Goal: Find specific page/section: Find specific page/section

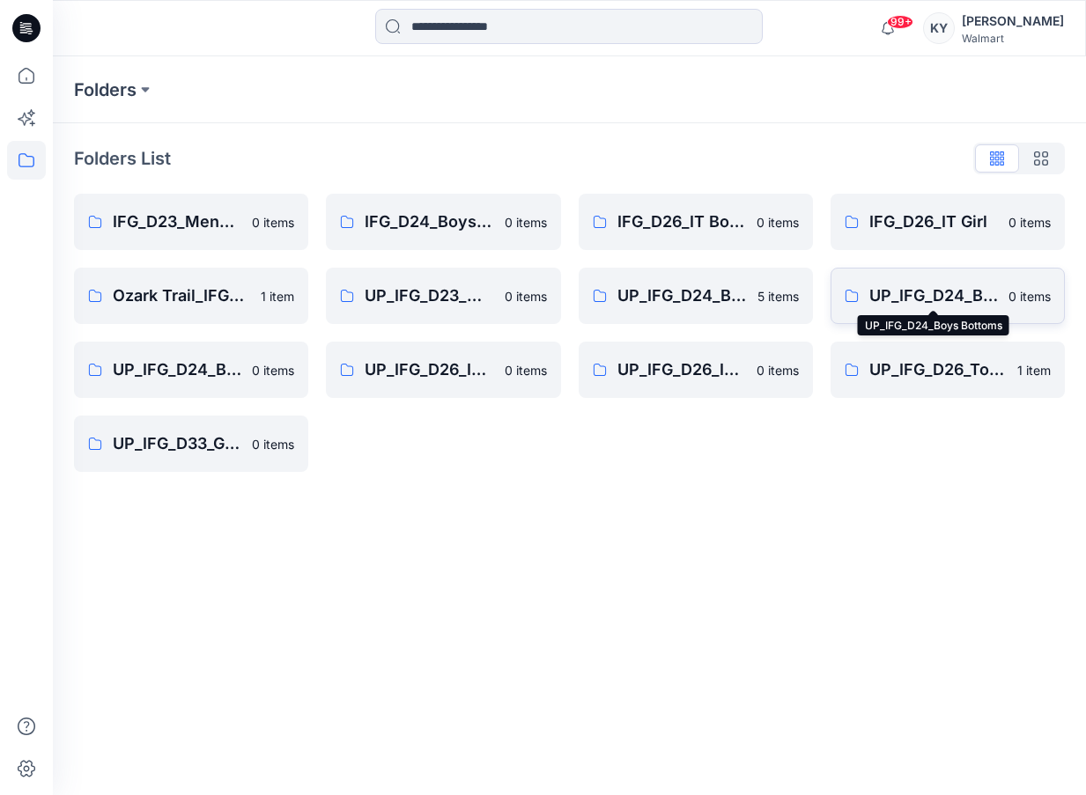
click at [948, 290] on p "UP_IFG_D24_Boys Bottoms" at bounding box center [933, 296] width 129 height 25
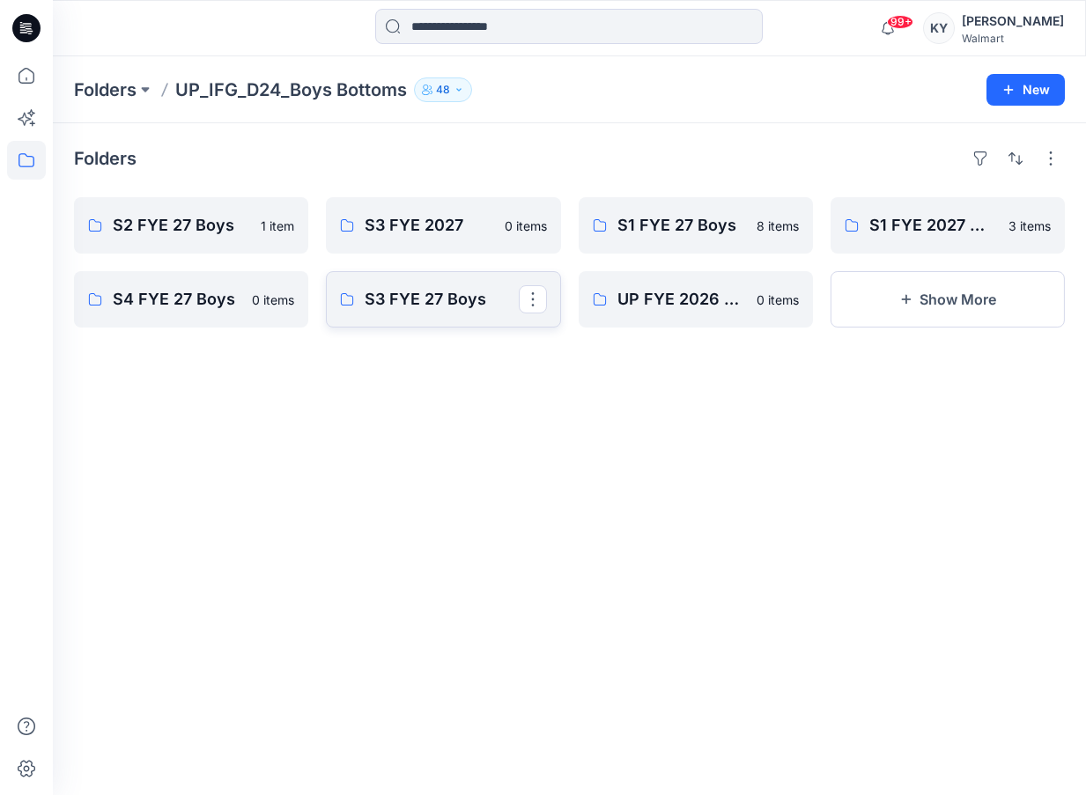
click at [442, 299] on p "S3 FYE 27 Boys" at bounding box center [441, 299] width 153 height 25
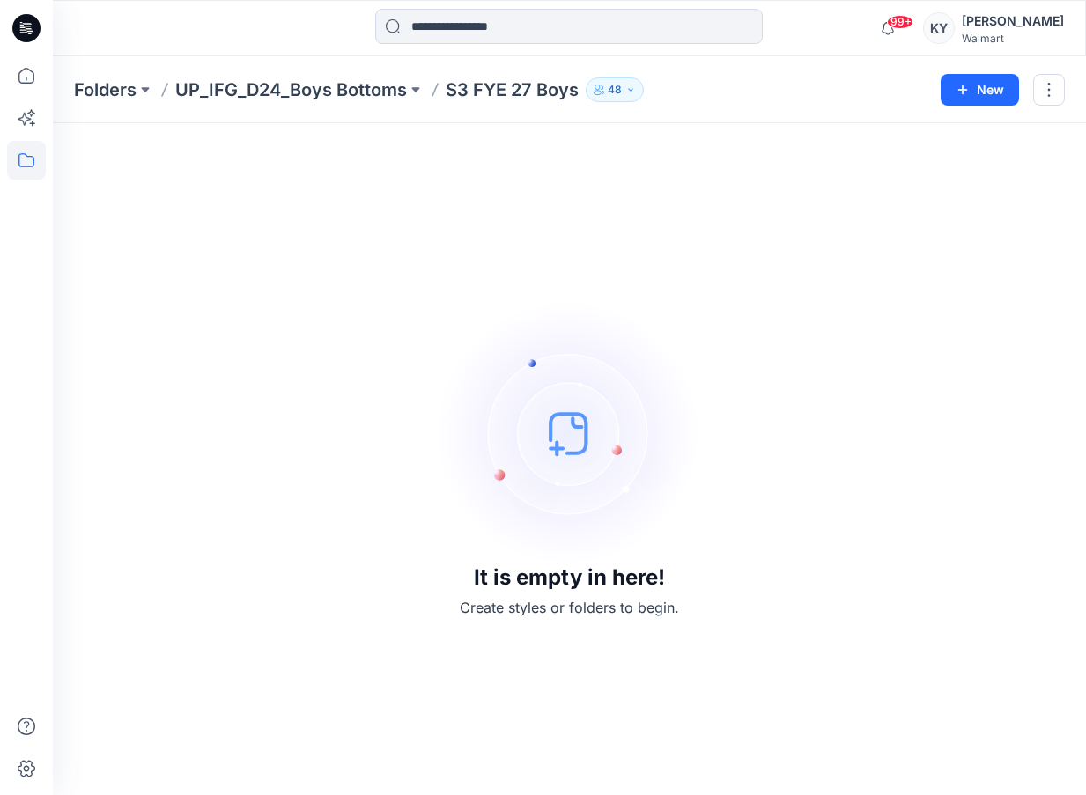
click at [625, 90] on icon "button" at bounding box center [630, 90] width 11 height 11
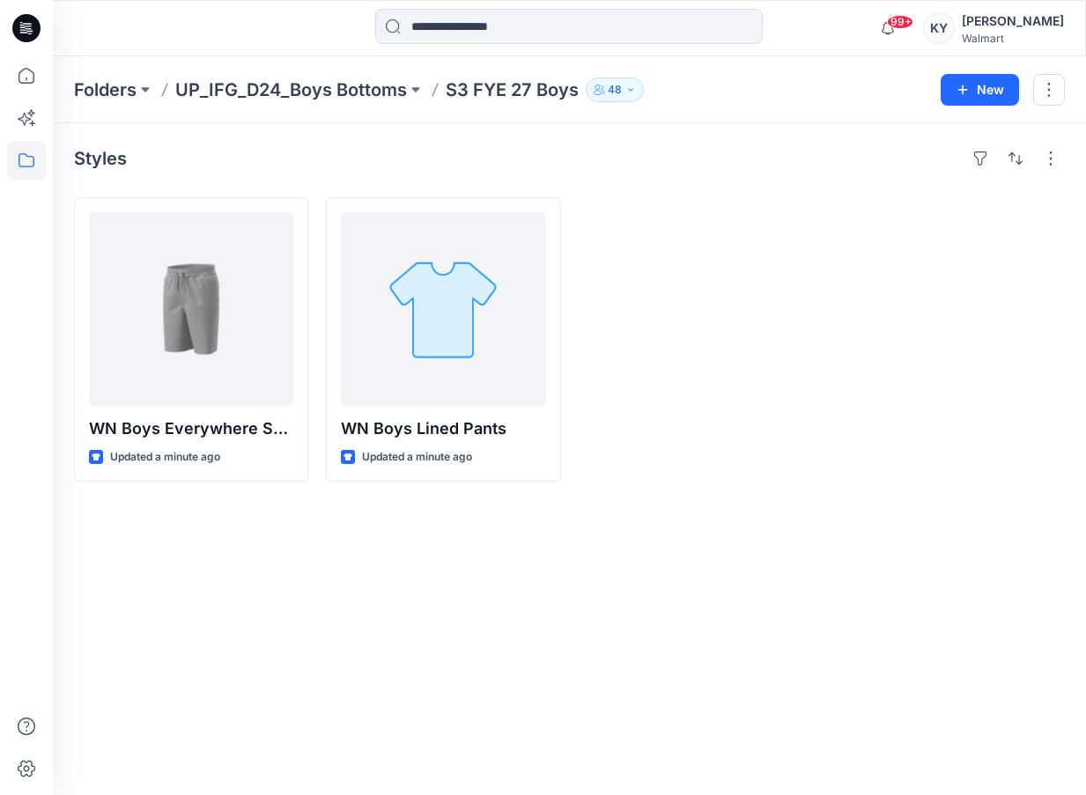
click at [657, 417] on div at bounding box center [696, 339] width 234 height 285
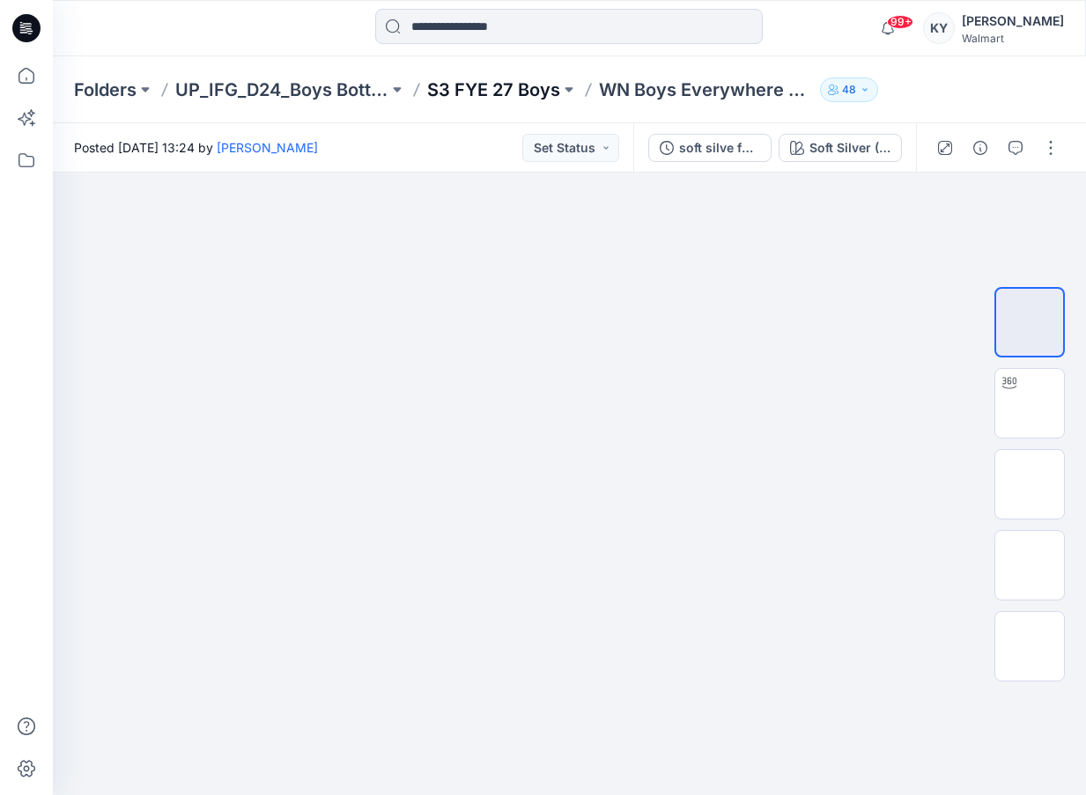
click at [545, 92] on p "S3 FYE 27 Boys" at bounding box center [493, 90] width 133 height 25
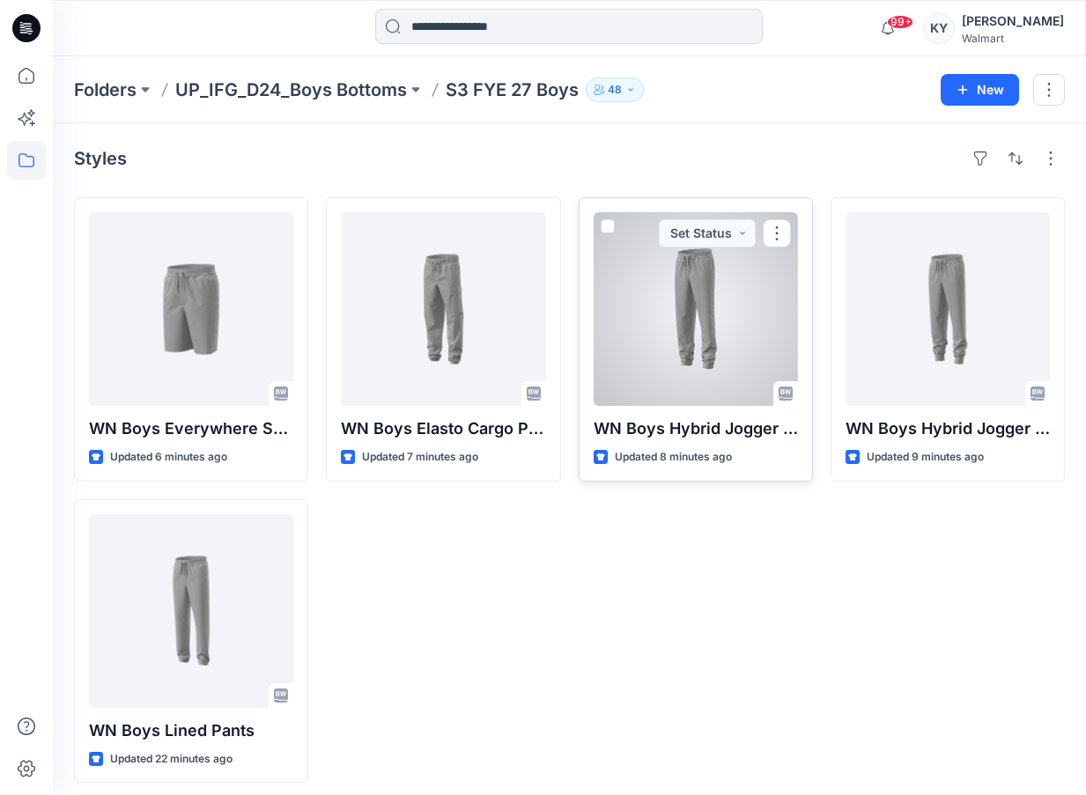
click at [695, 361] on div at bounding box center [696, 309] width 204 height 194
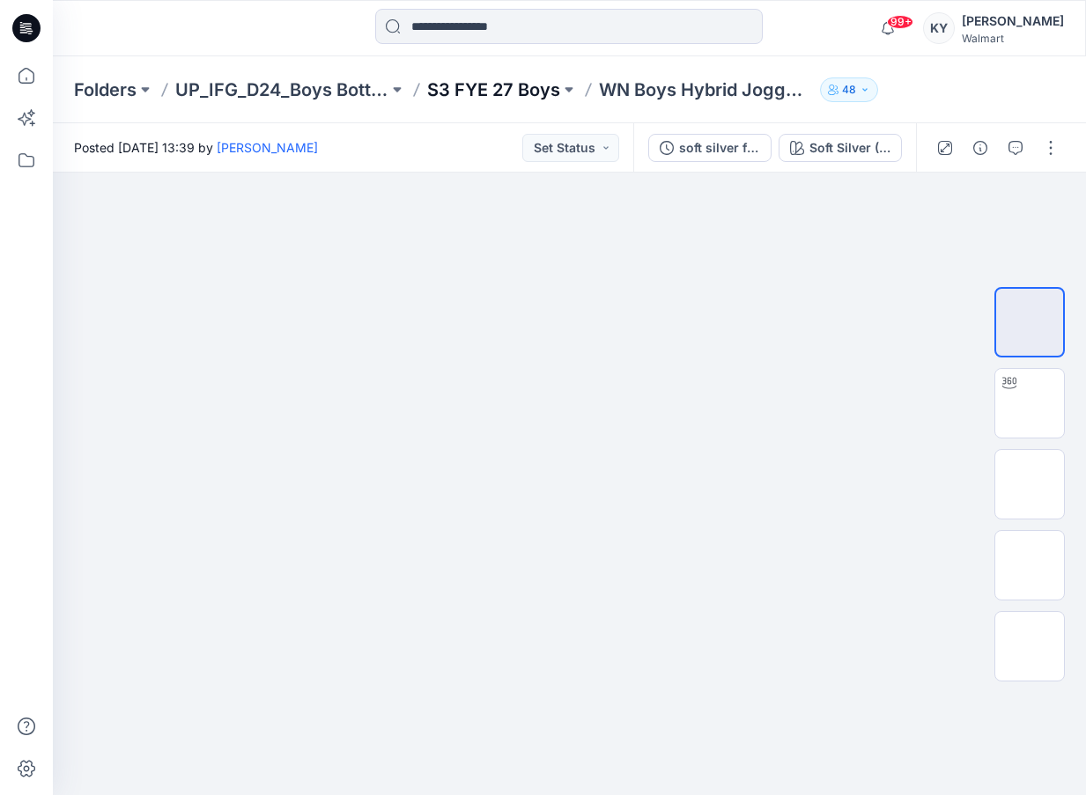
click at [489, 95] on p "S3 FYE 27 Boys" at bounding box center [493, 90] width 133 height 25
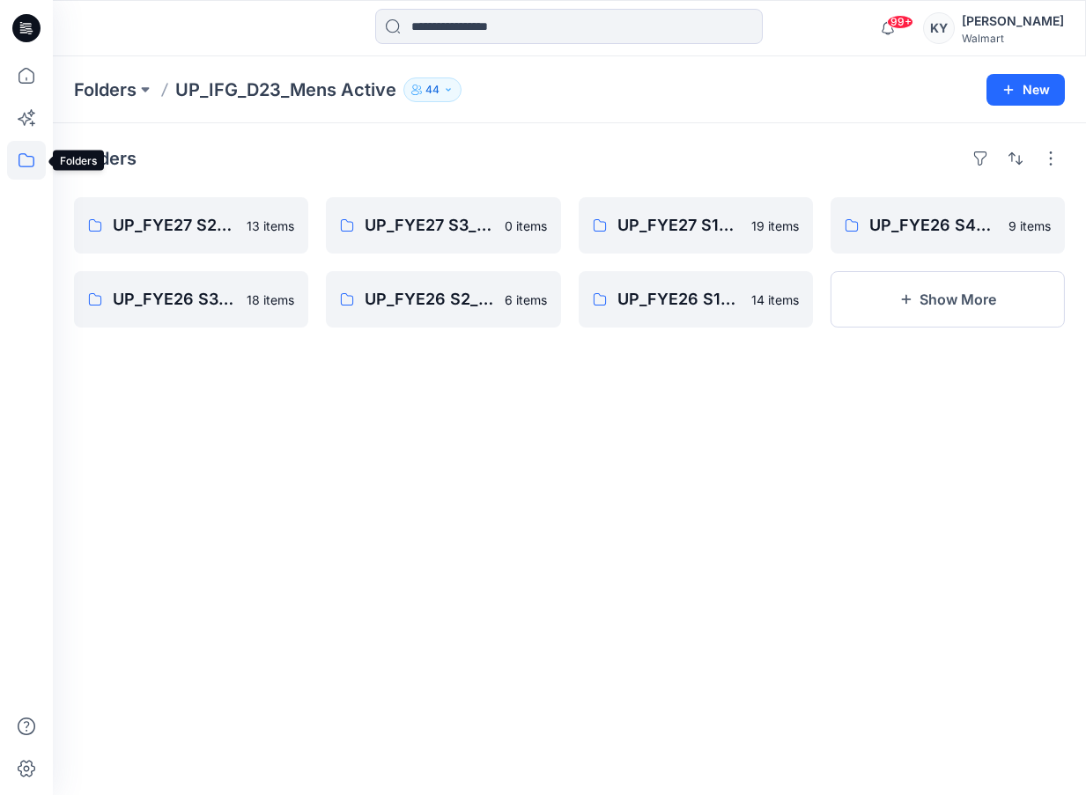
click at [32, 163] on icon at bounding box center [26, 160] width 39 height 39
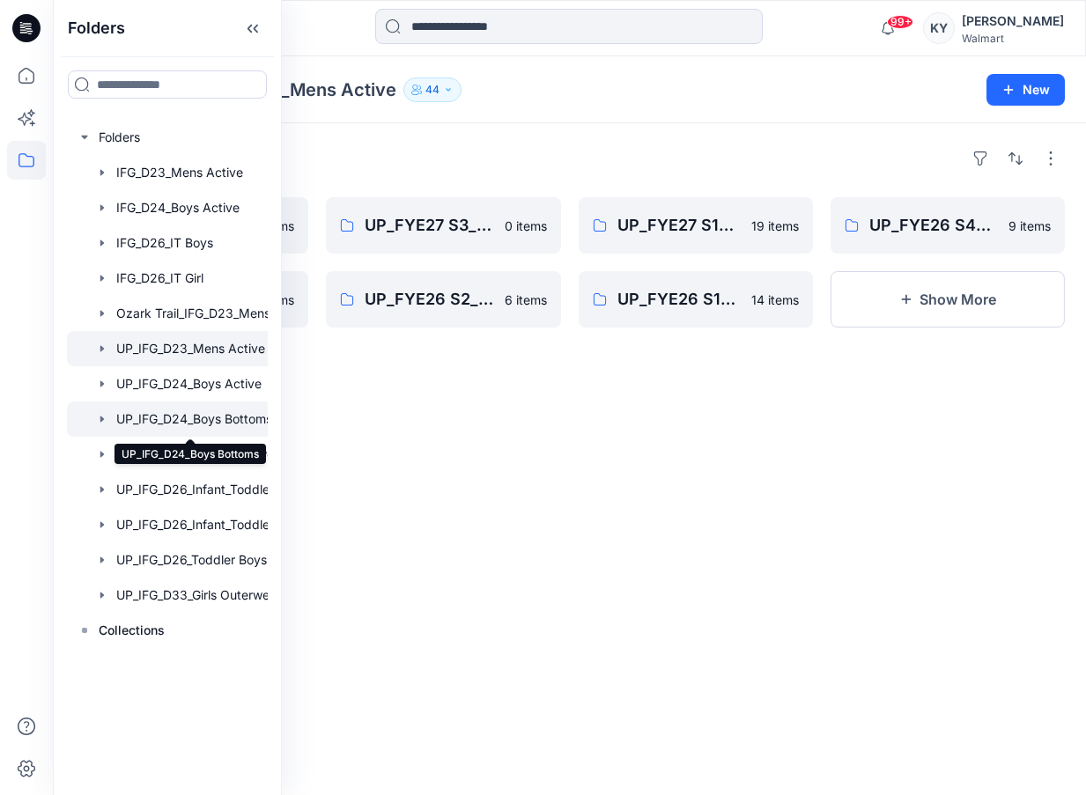
click at [233, 420] on div at bounding box center [190, 419] width 247 height 35
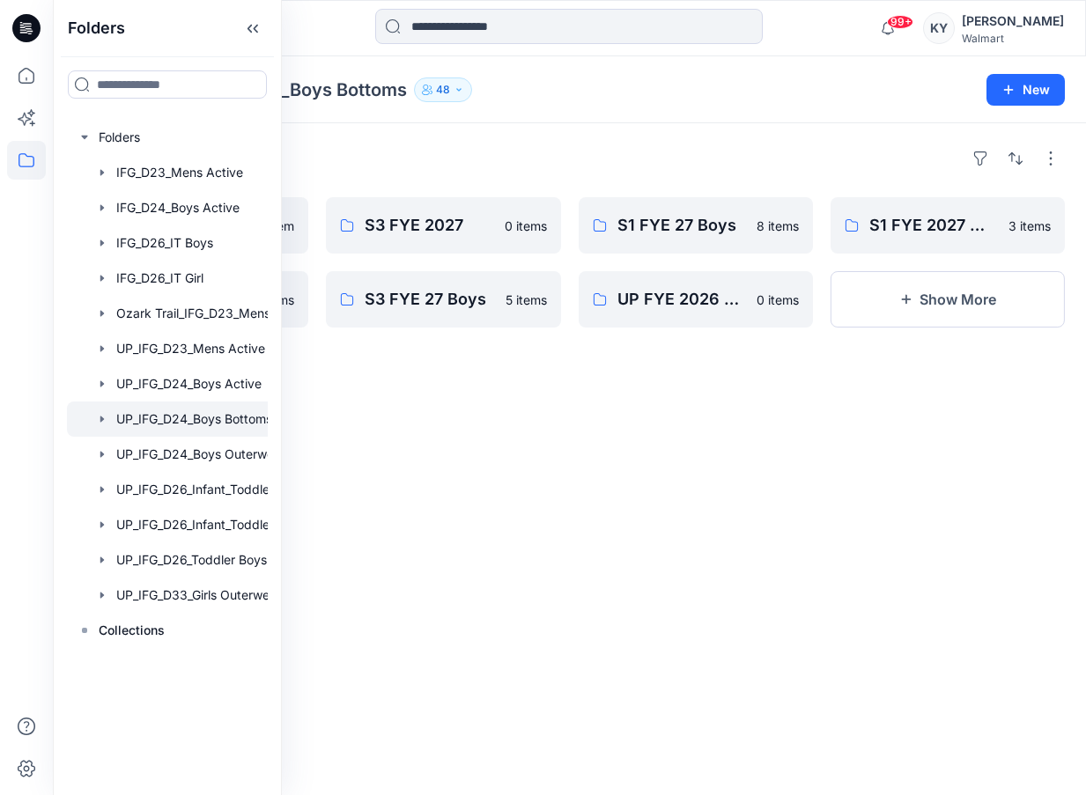
click at [495, 170] on div "Folders" at bounding box center [569, 158] width 991 height 28
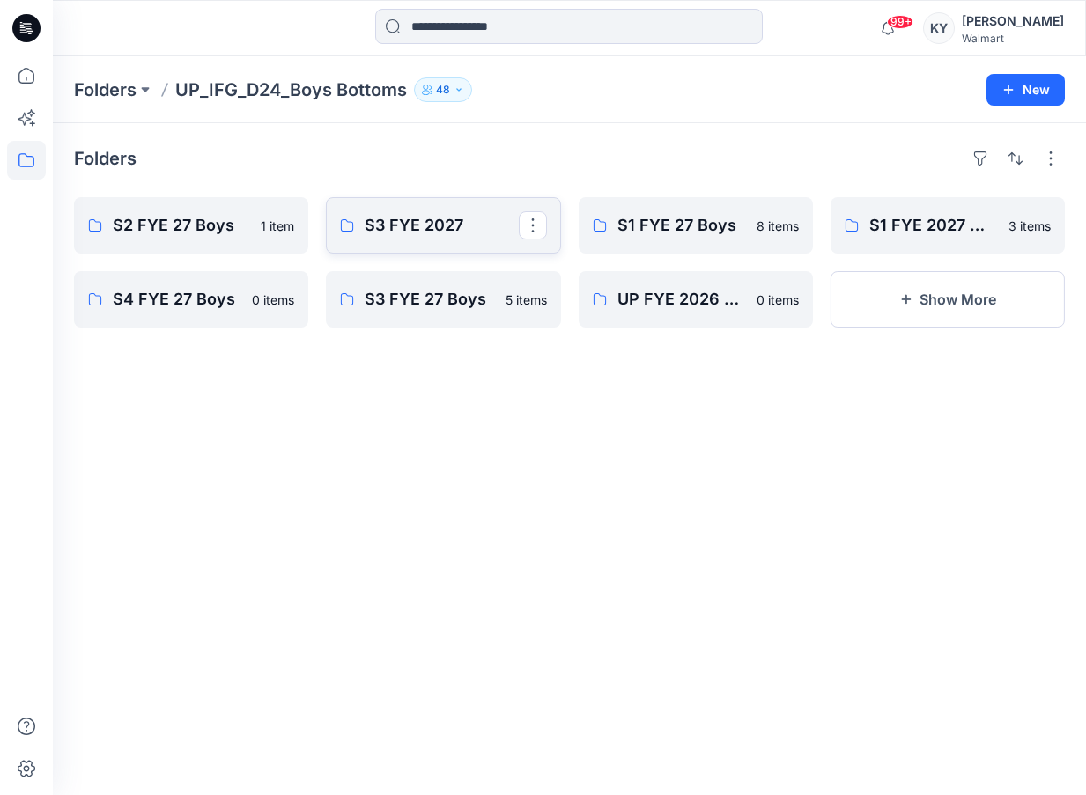
click at [458, 233] on p "S3 FYE 2027" at bounding box center [441, 225] width 153 height 25
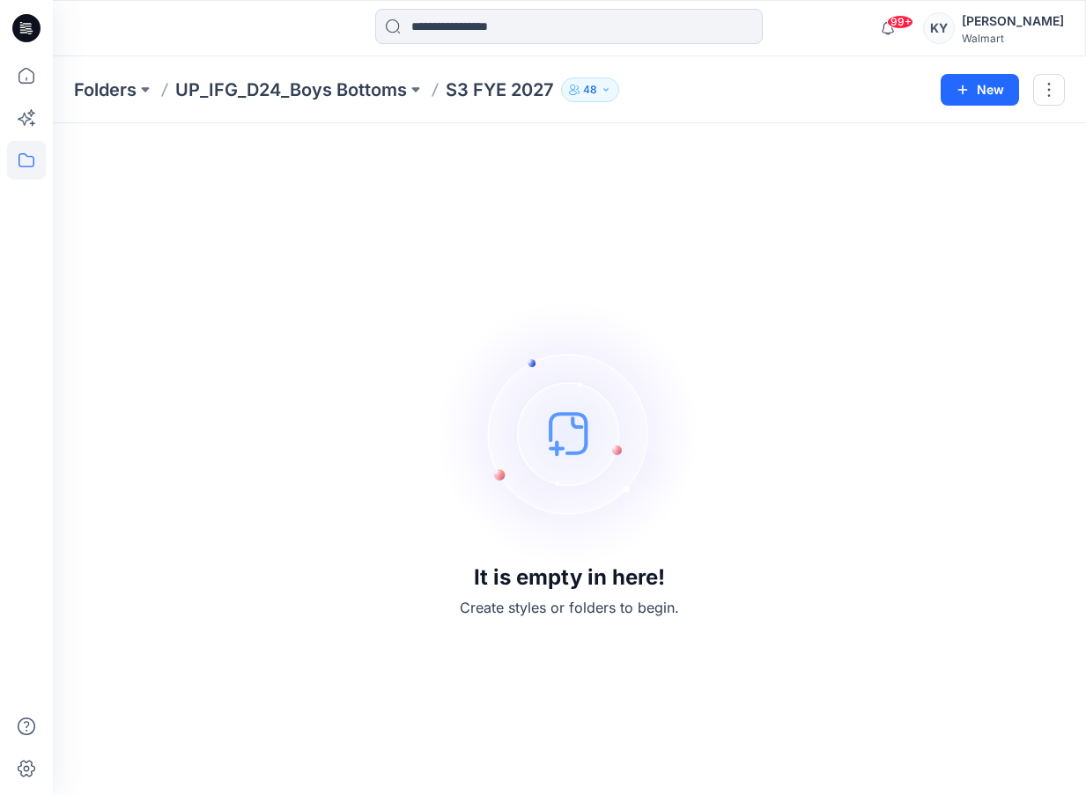
click at [501, 86] on p "S3 FYE 2027" at bounding box center [500, 90] width 108 height 25
click at [366, 103] on div "Folders UP_IFG_D24_Boys Bottoms S3 FYE 2027 48 New" at bounding box center [569, 89] width 1033 height 67
click at [374, 91] on p "UP_IFG_D24_Boys Bottoms" at bounding box center [291, 90] width 232 height 25
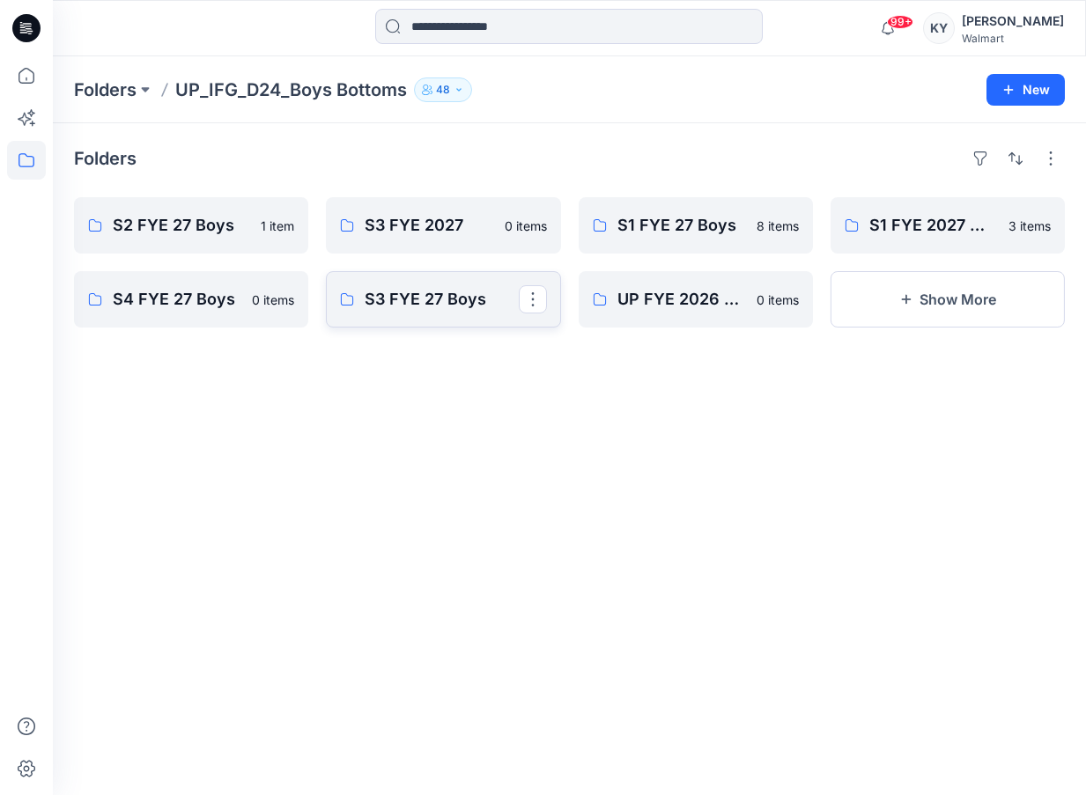
click at [430, 302] on p "S3 FYE 27 Boys" at bounding box center [441, 299] width 153 height 25
click at [480, 243] on link "UP_FYE27 S3_D23_Mens Active - IFG" at bounding box center [443, 225] width 234 height 56
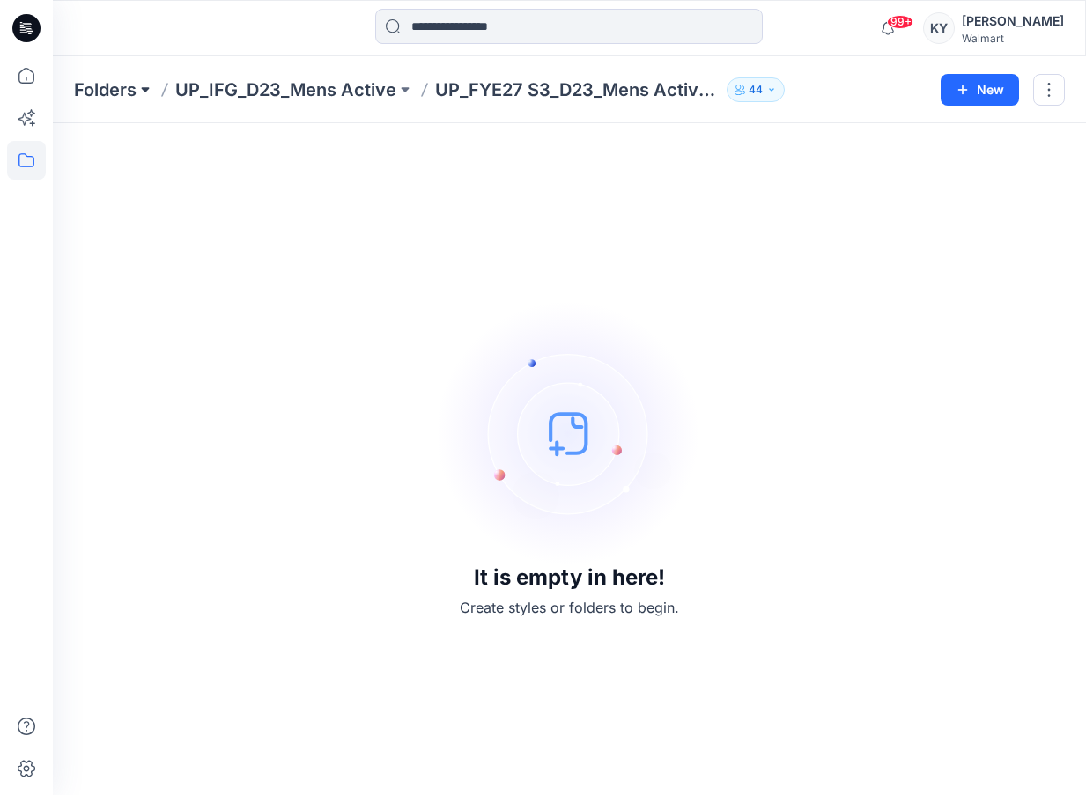
click at [143, 92] on button at bounding box center [146, 90] width 18 height 25
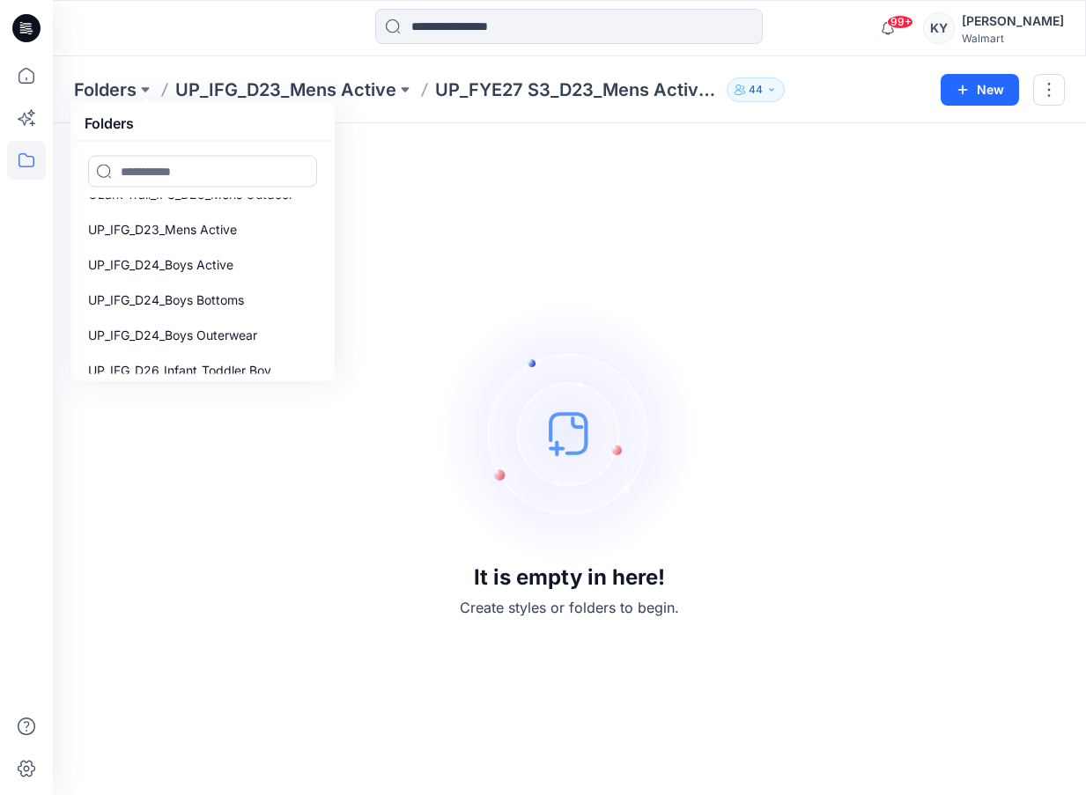
scroll to position [163, 0]
click at [186, 285] on link "UP_IFG_D24_Boys Bottoms" at bounding box center [203, 299] width 250 height 35
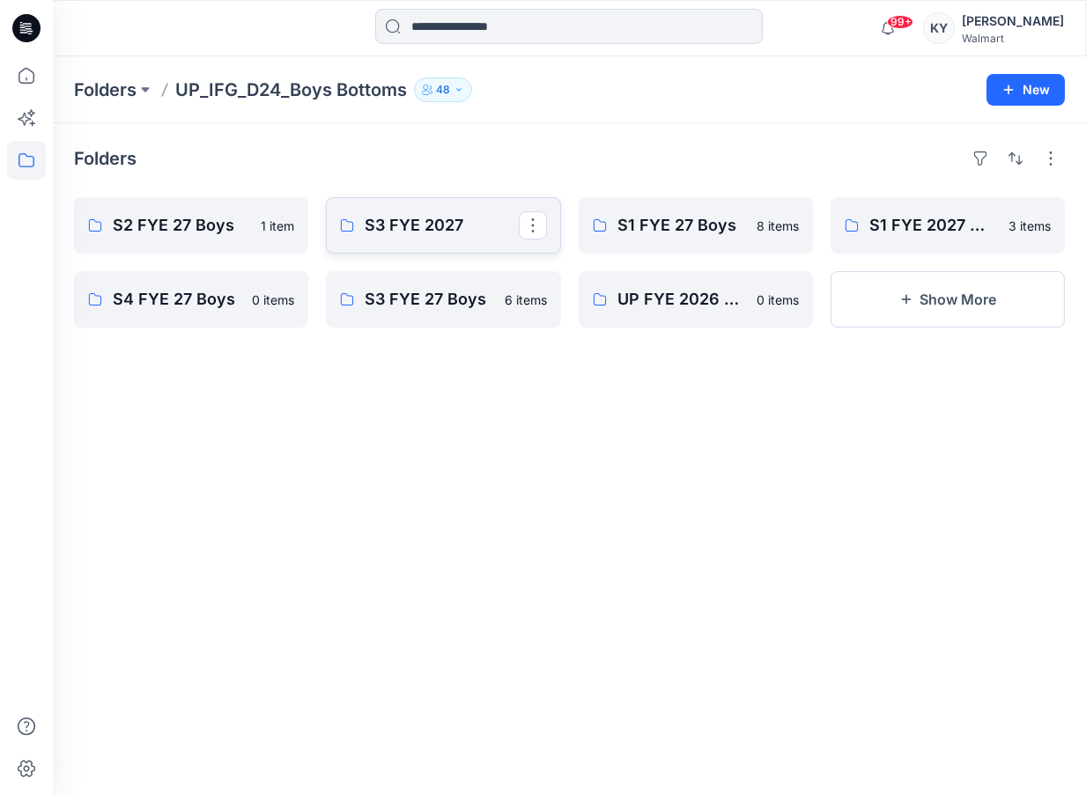
click at [480, 231] on p "S3 FYE 2027" at bounding box center [441, 225] width 153 height 25
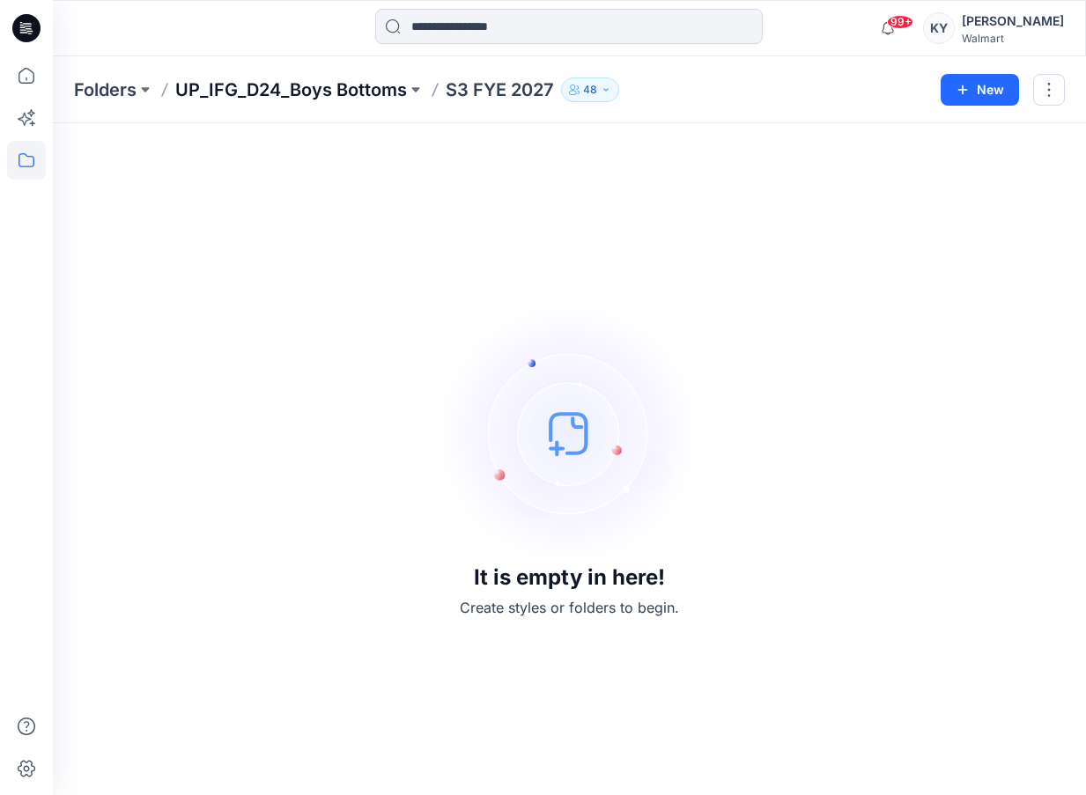
click at [331, 88] on p "UP_IFG_D24_Boys Bottoms" at bounding box center [291, 90] width 232 height 25
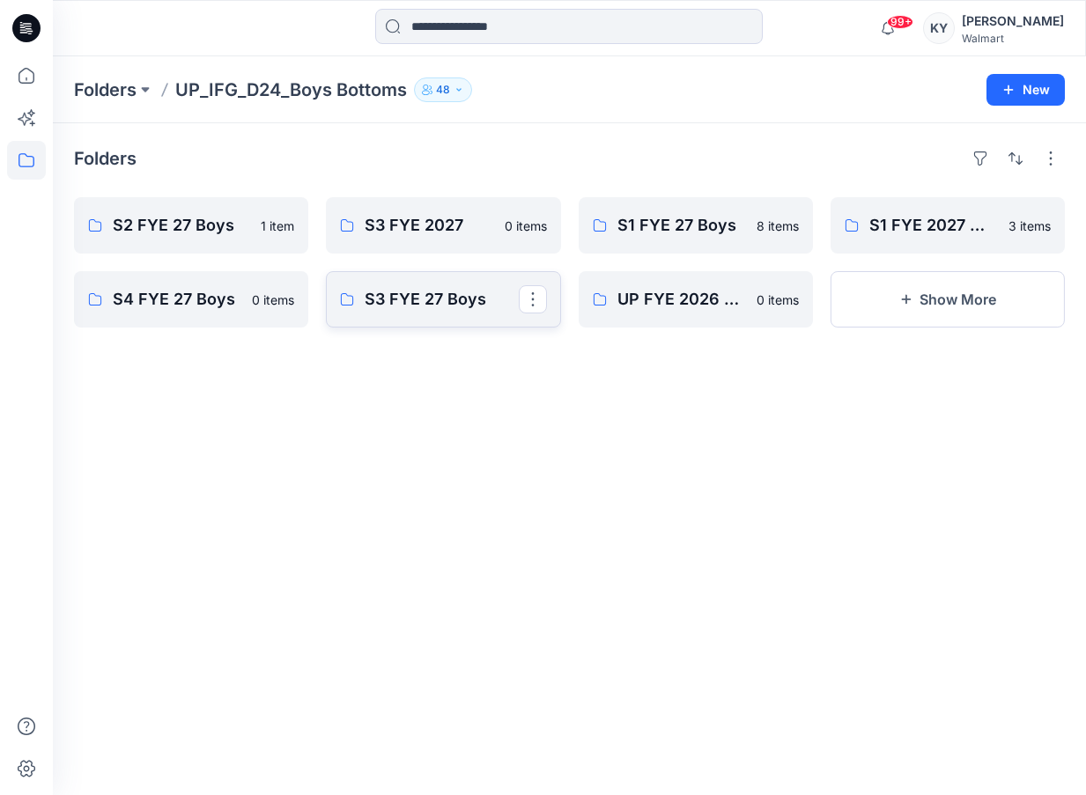
click at [440, 306] on p "S3 FYE 27 Boys" at bounding box center [441, 299] width 153 height 25
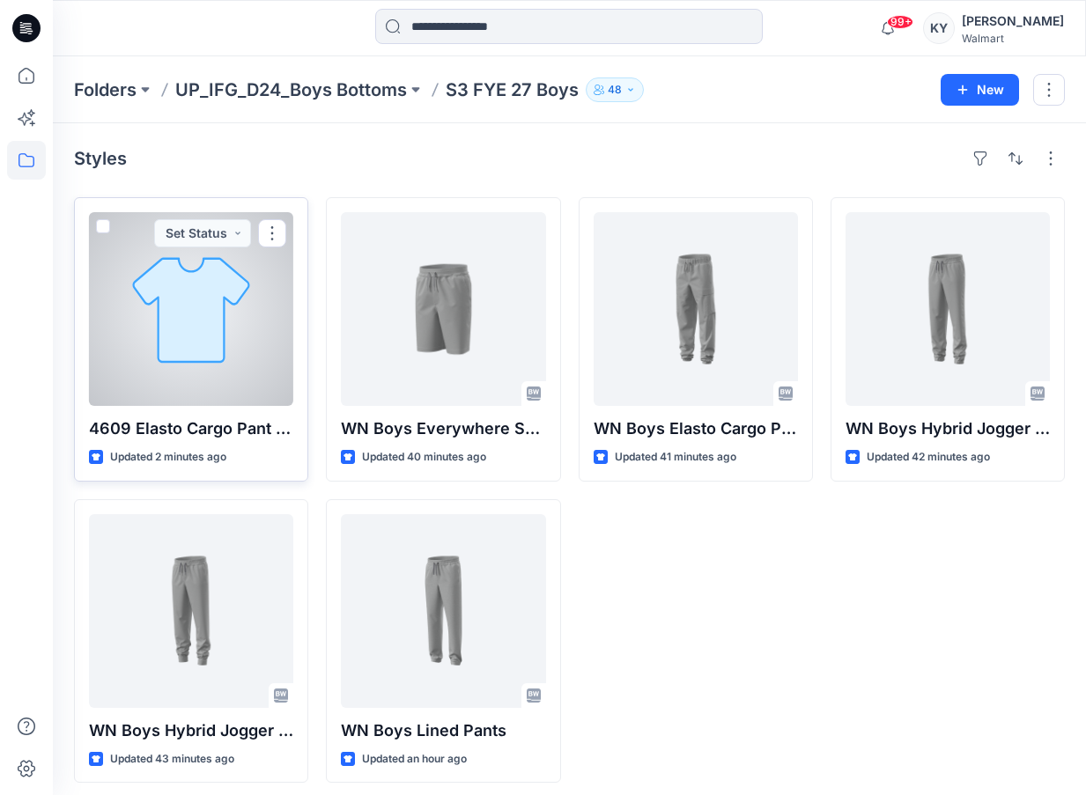
click at [218, 428] on p "4609 Elasto Cargo Pant Option2" at bounding box center [191, 429] width 204 height 25
click at [276, 342] on div at bounding box center [191, 309] width 204 height 194
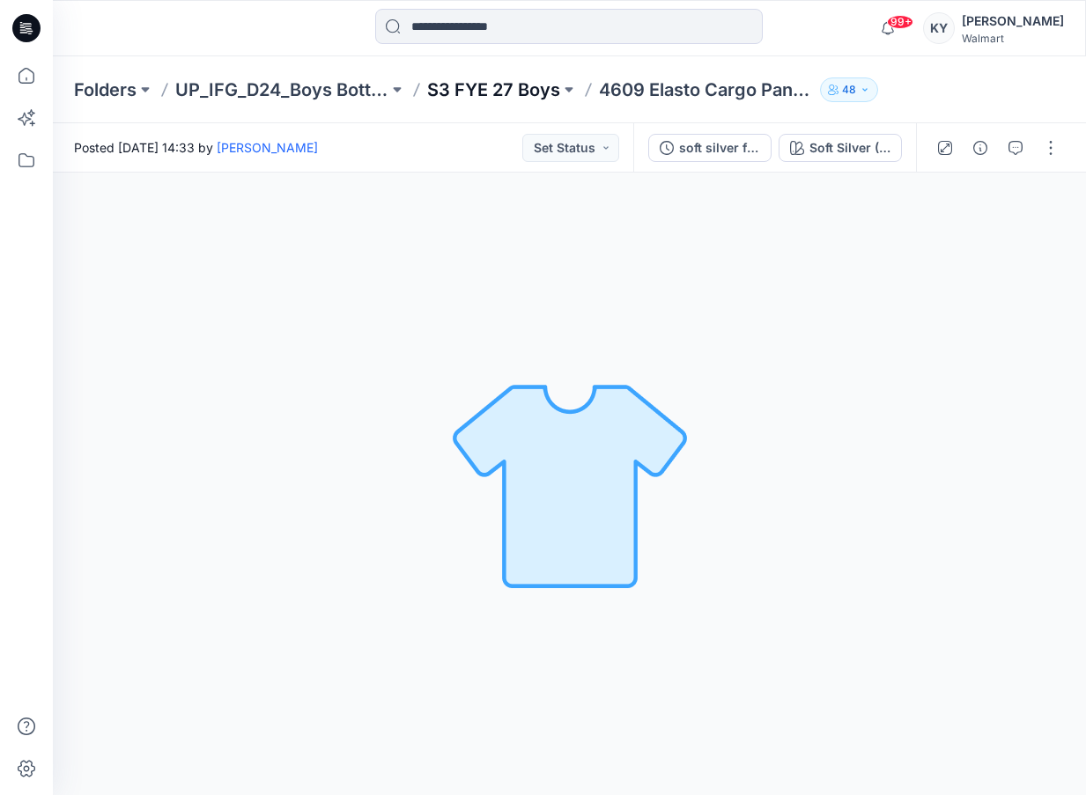
click at [536, 84] on p "S3 FYE 27 Boys" at bounding box center [493, 90] width 133 height 25
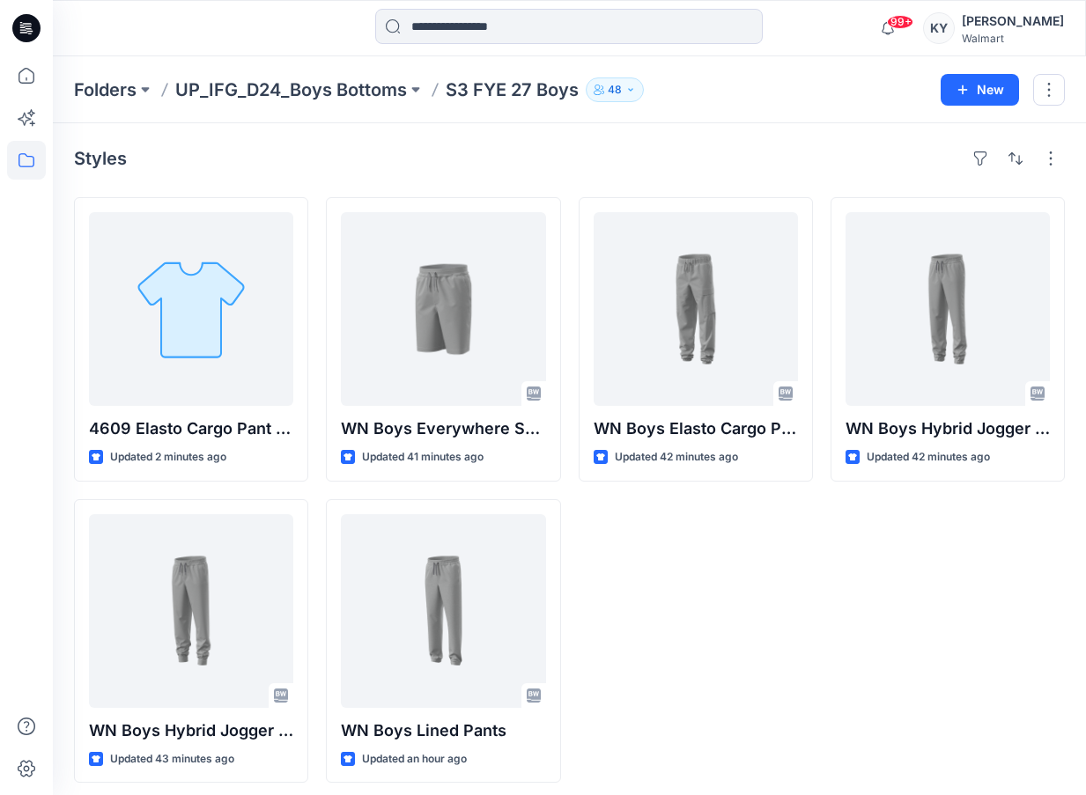
click at [723, 692] on div "WN Boys Elasto Cargo Pant-Option 1 Updated 42 minutes ago" at bounding box center [696, 490] width 234 height 586
click at [388, 89] on p "UP_IFG_D24_Boys Bottoms" at bounding box center [291, 90] width 232 height 25
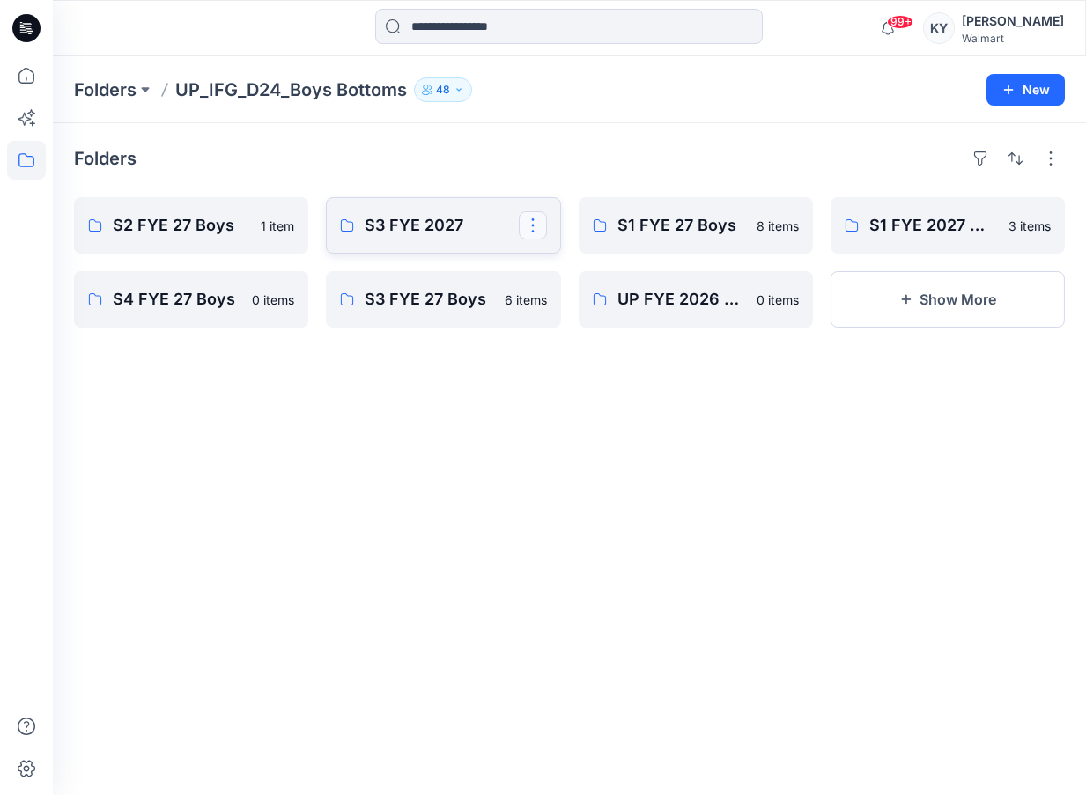
click at [532, 228] on button "button" at bounding box center [533, 225] width 28 height 28
click at [530, 166] on div "Folders" at bounding box center [569, 158] width 991 height 28
click at [956, 299] on button "Show More" at bounding box center [948, 299] width 234 height 56
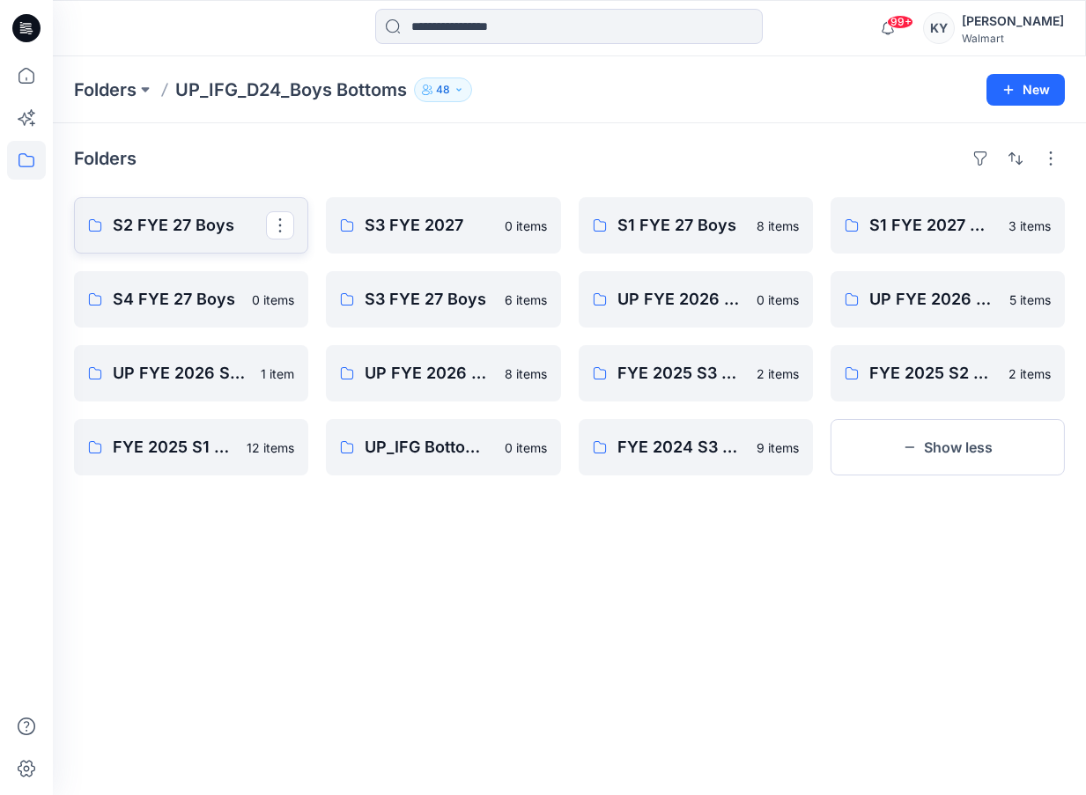
click at [220, 228] on p "S2 FYE 27 Boys" at bounding box center [189, 225] width 153 height 25
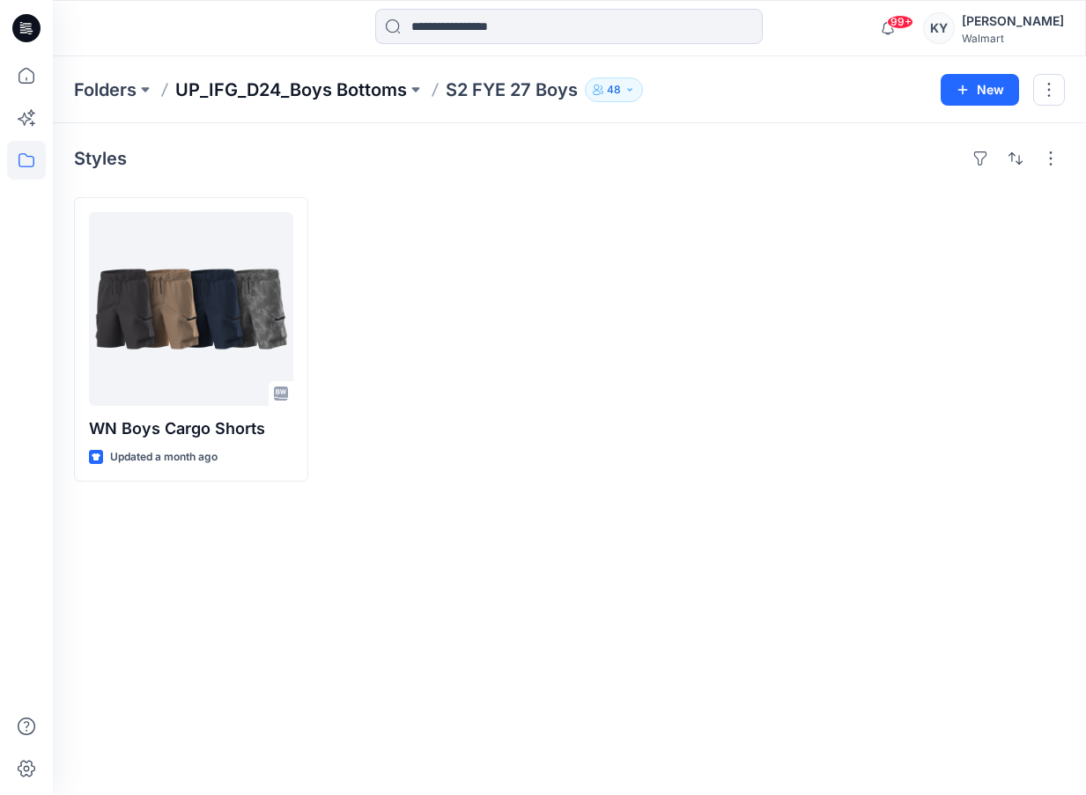
click at [378, 89] on p "UP_IFG_D24_Boys Bottoms" at bounding box center [291, 90] width 232 height 25
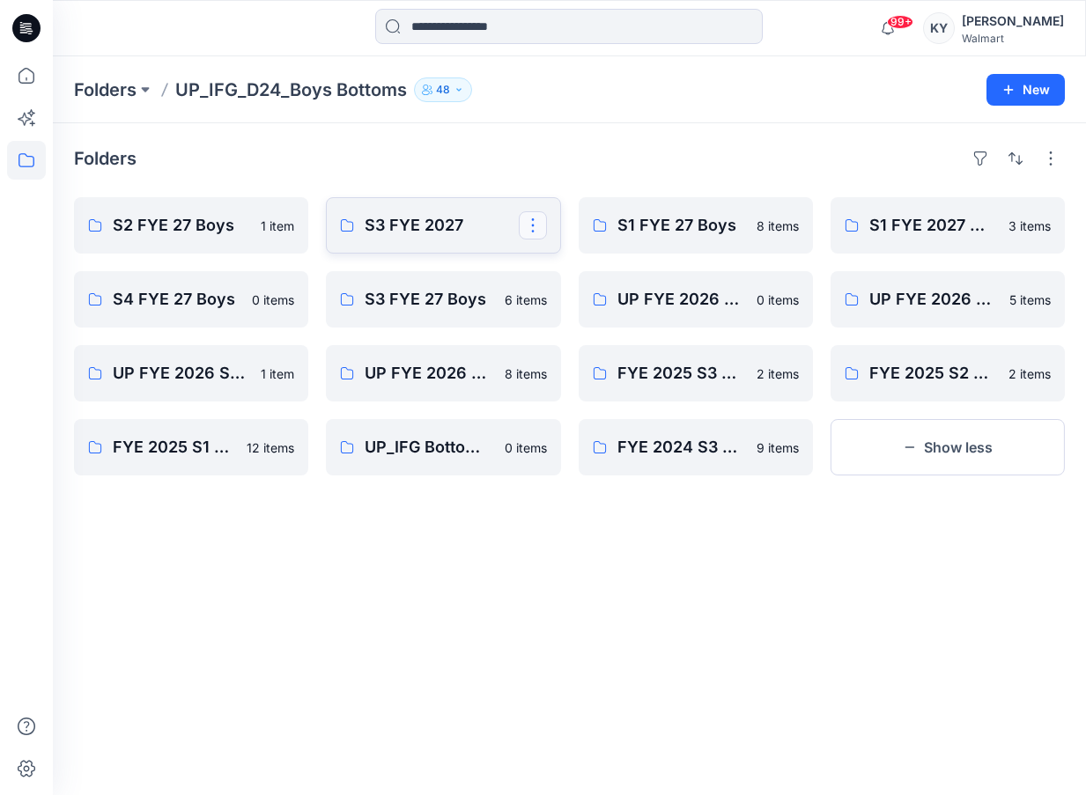
click at [538, 224] on button "button" at bounding box center [533, 225] width 28 height 28
click at [480, 220] on p "S3 FYE 2027" at bounding box center [441, 225] width 153 height 25
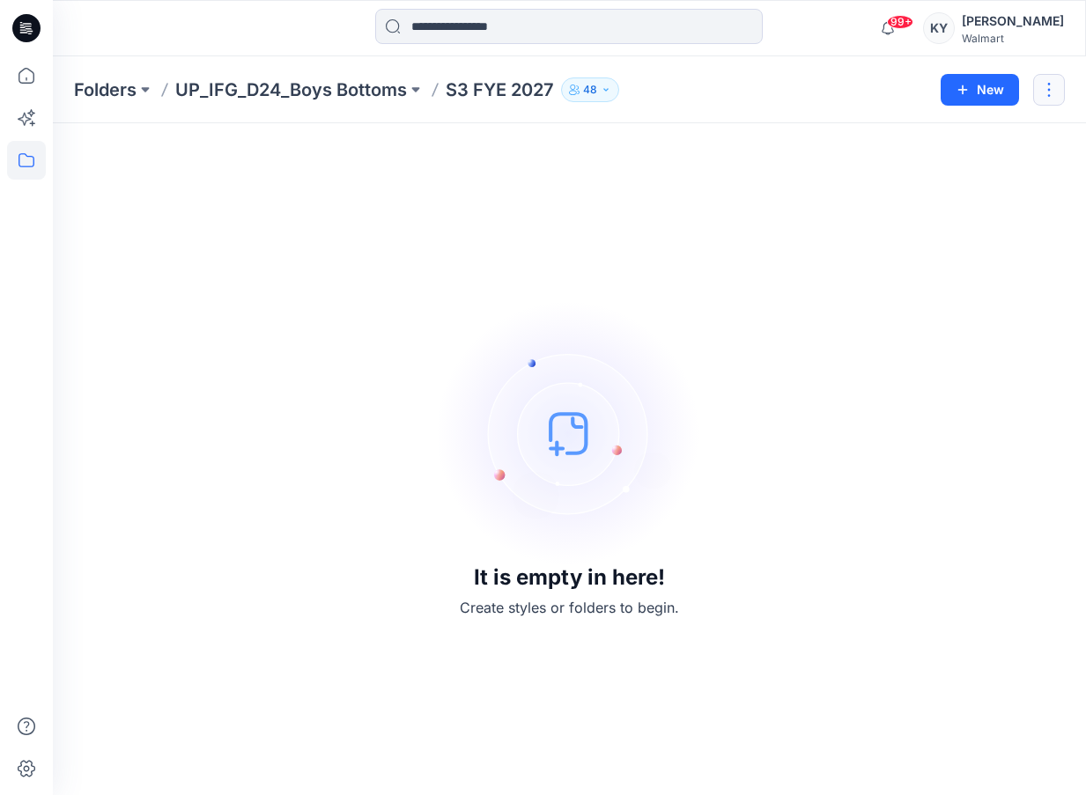
click at [1046, 92] on button "button" at bounding box center [1049, 90] width 32 height 32
click at [946, 174] on p "Delete Folder" at bounding box center [953, 173] width 101 height 18
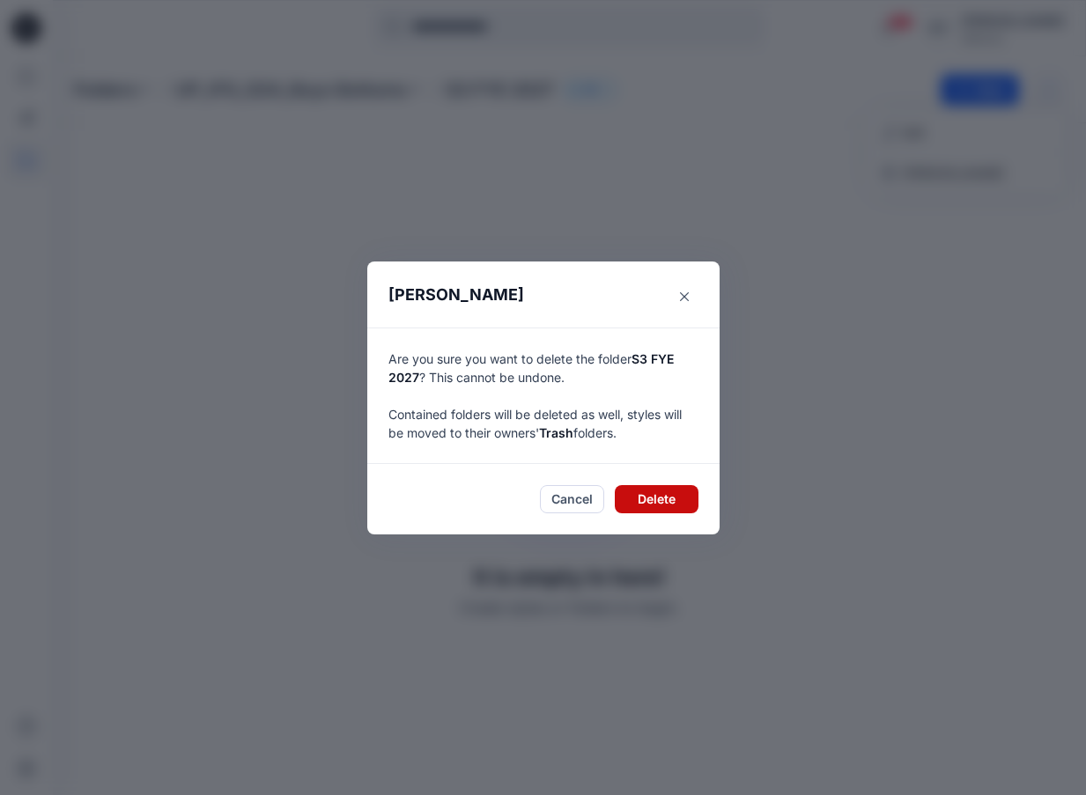
click at [655, 499] on button "Delete" at bounding box center [657, 499] width 84 height 28
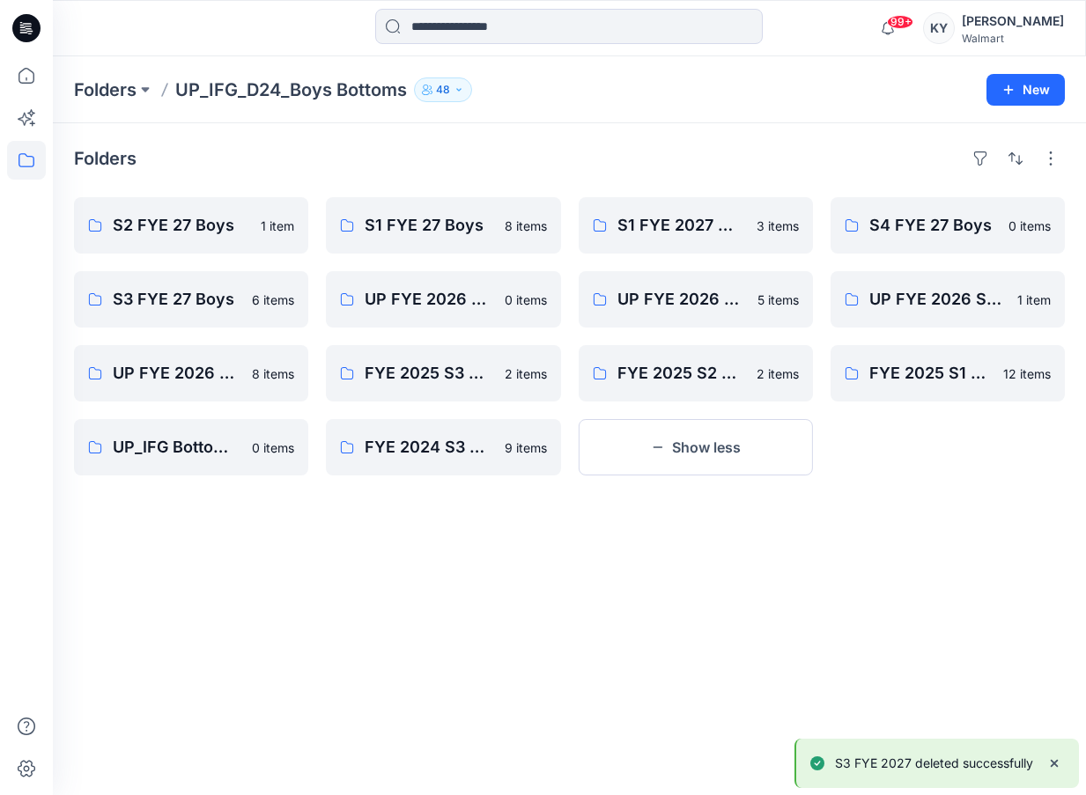
click at [522, 167] on div "Folders" at bounding box center [569, 158] width 991 height 28
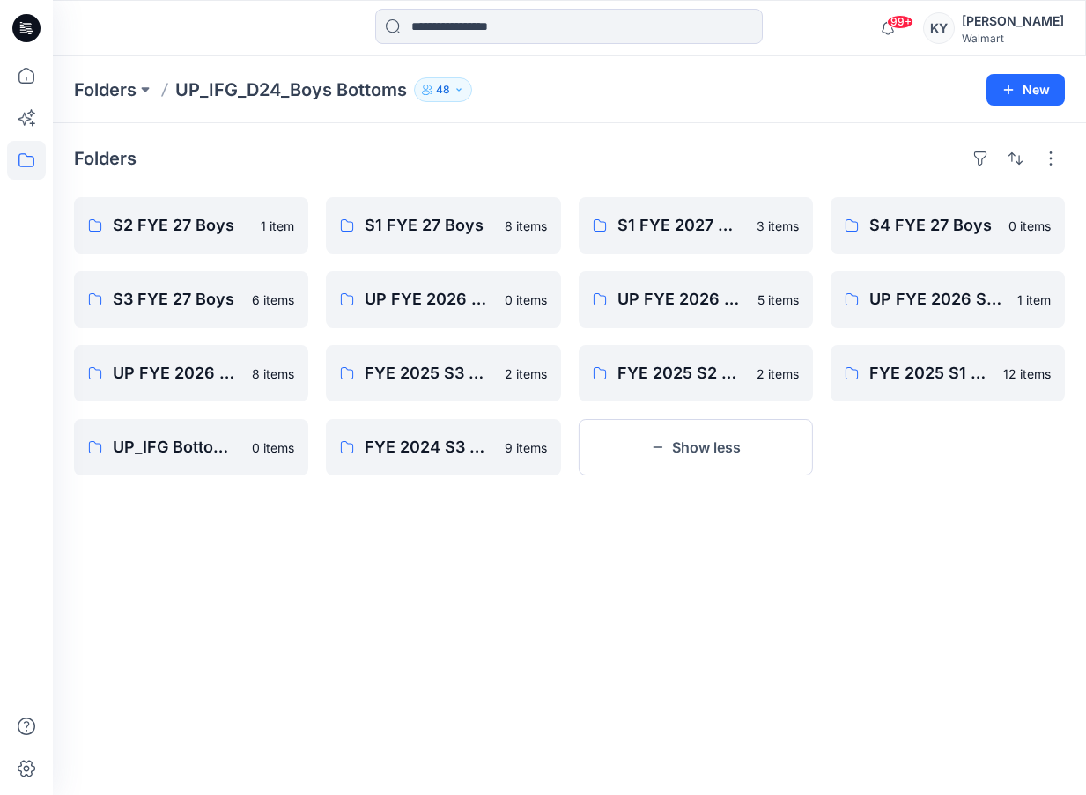
click at [463, 159] on div "Folders" at bounding box center [569, 158] width 991 height 28
click at [209, 299] on p "S3 FYE 27 Boys" at bounding box center [189, 299] width 153 height 25
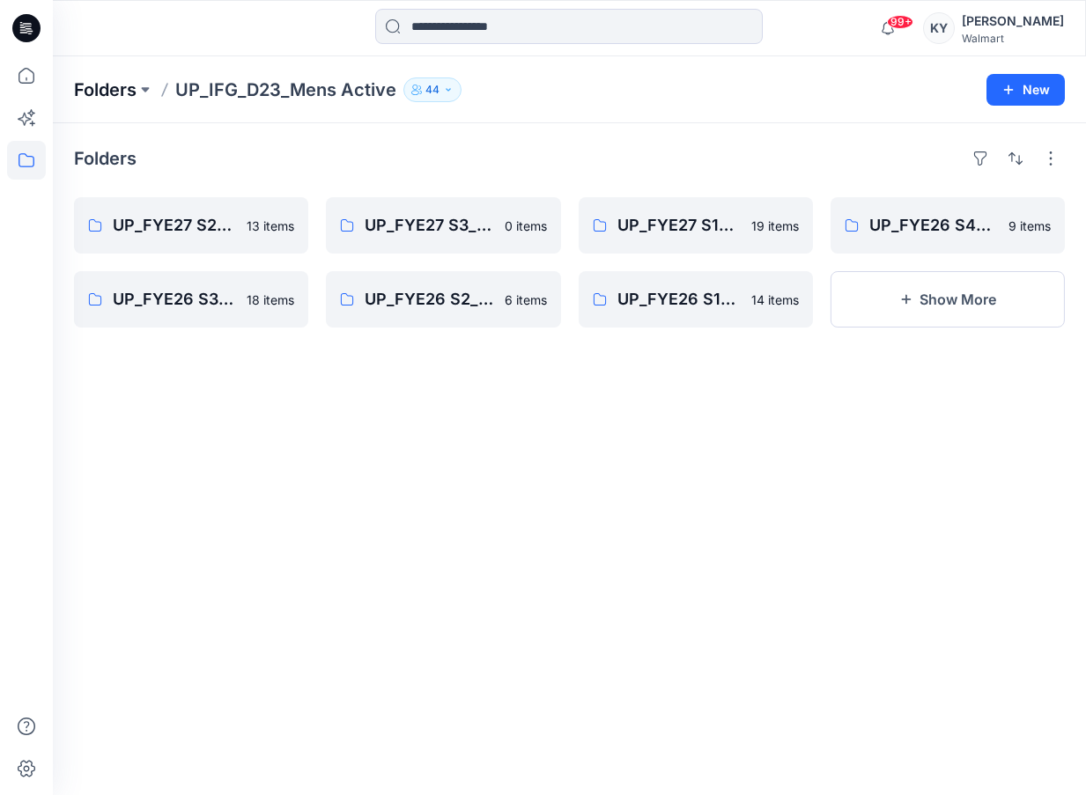
click at [129, 94] on p "Folders" at bounding box center [105, 90] width 63 height 25
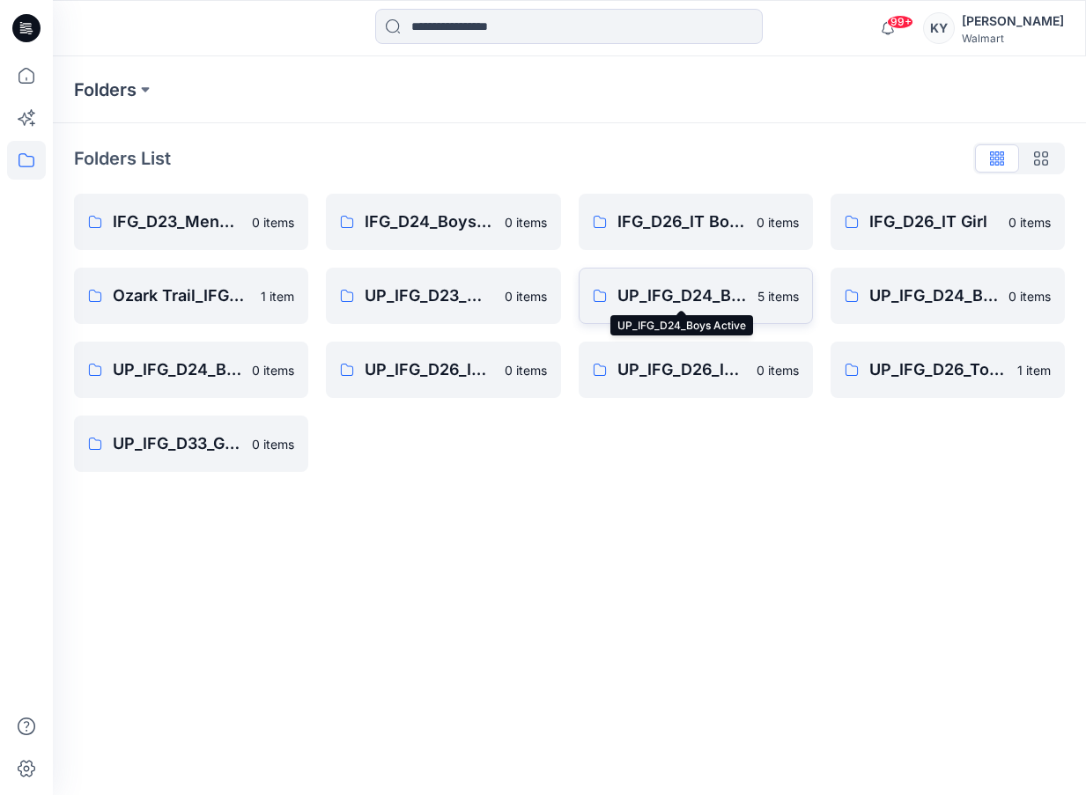
click at [701, 298] on p "UP_IFG_D24_Boys Active" at bounding box center [681, 296] width 129 height 25
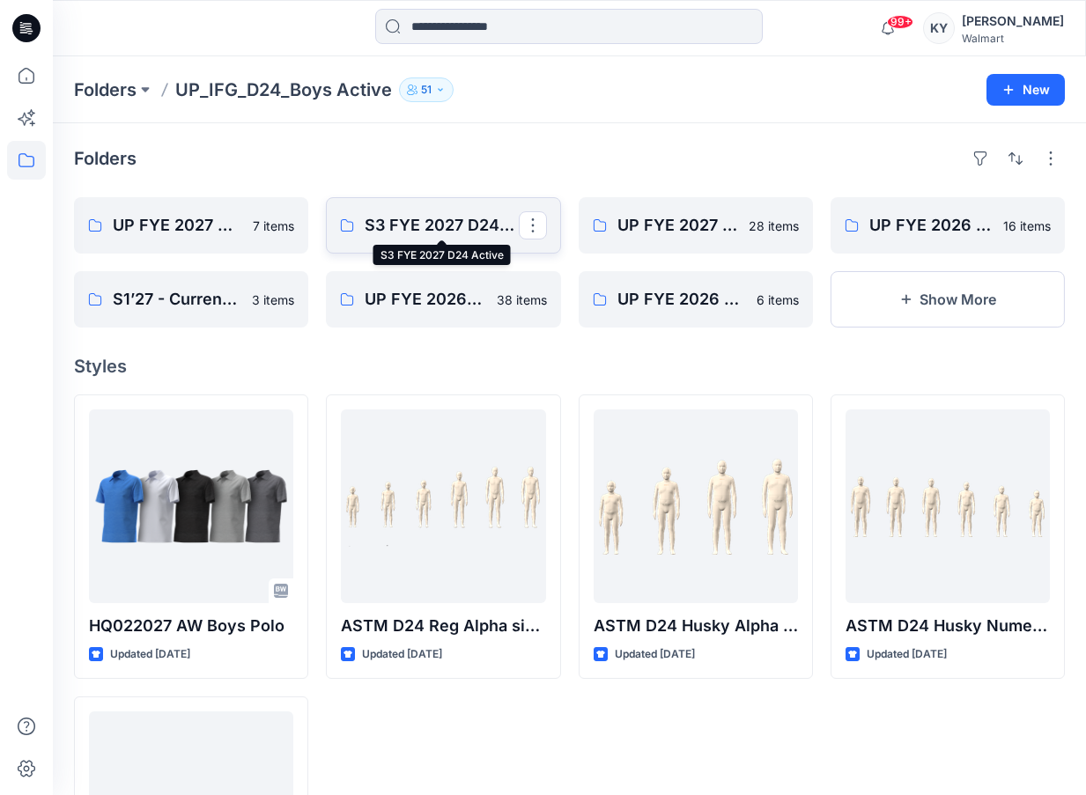
click at [445, 225] on p "S3 FYE 2027 D24 Active" at bounding box center [441, 225] width 153 height 25
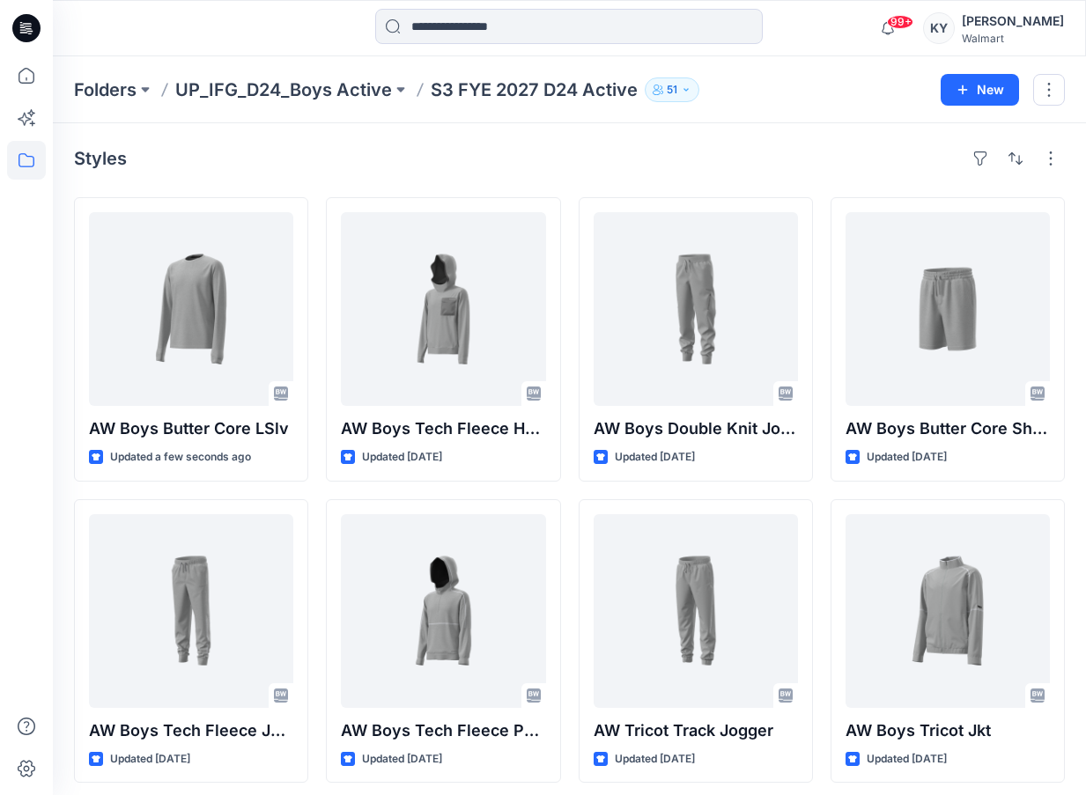
click at [546, 94] on p "S3 FYE 2027 D24 Active" at bounding box center [534, 90] width 207 height 25
click at [368, 92] on p "UP_IFG_D24_Boys Active" at bounding box center [283, 90] width 217 height 25
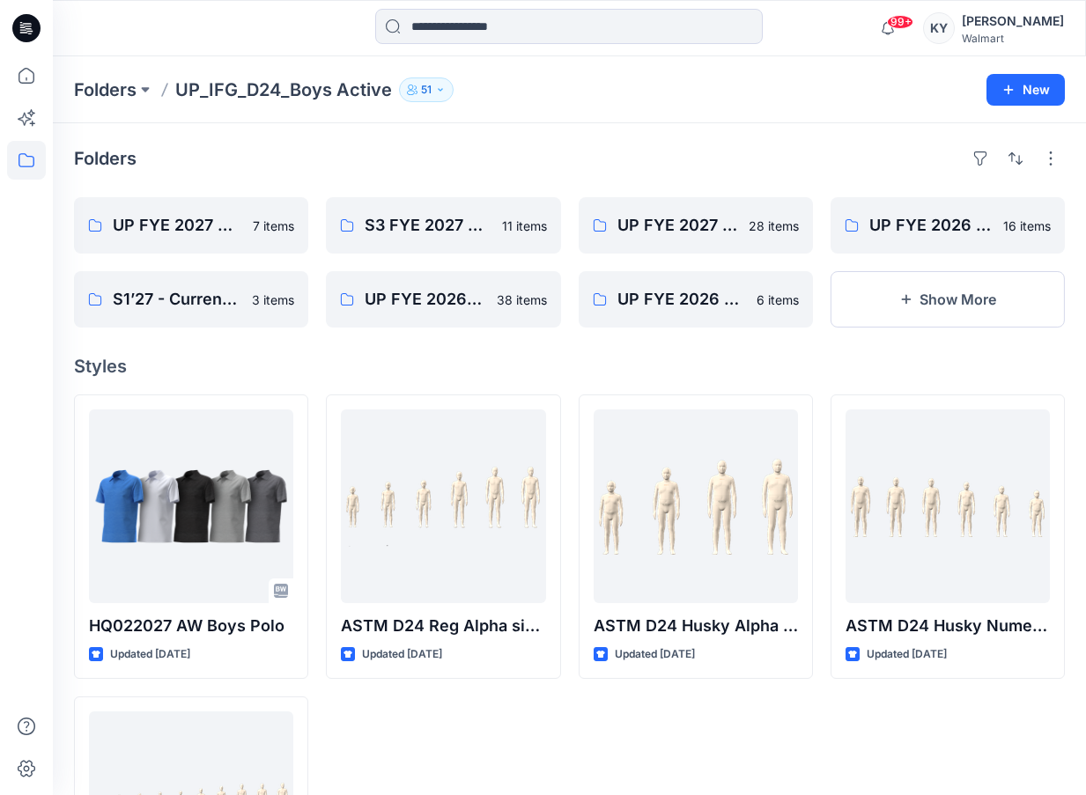
click at [368, 92] on p "UP_IFG_D24_Boys Active" at bounding box center [283, 90] width 217 height 25
click at [323, 89] on p "UP_IFG_D24_Boys Active" at bounding box center [283, 90] width 217 height 25
click at [138, 87] on button at bounding box center [146, 90] width 18 height 25
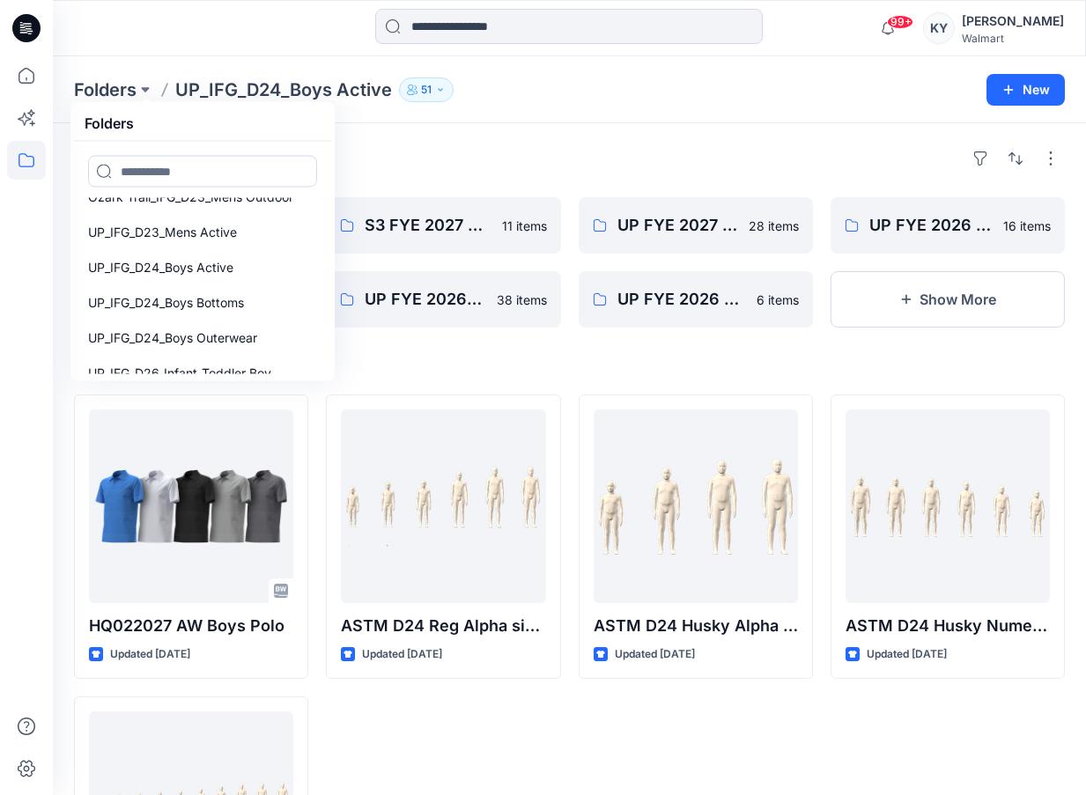
scroll to position [169, 0]
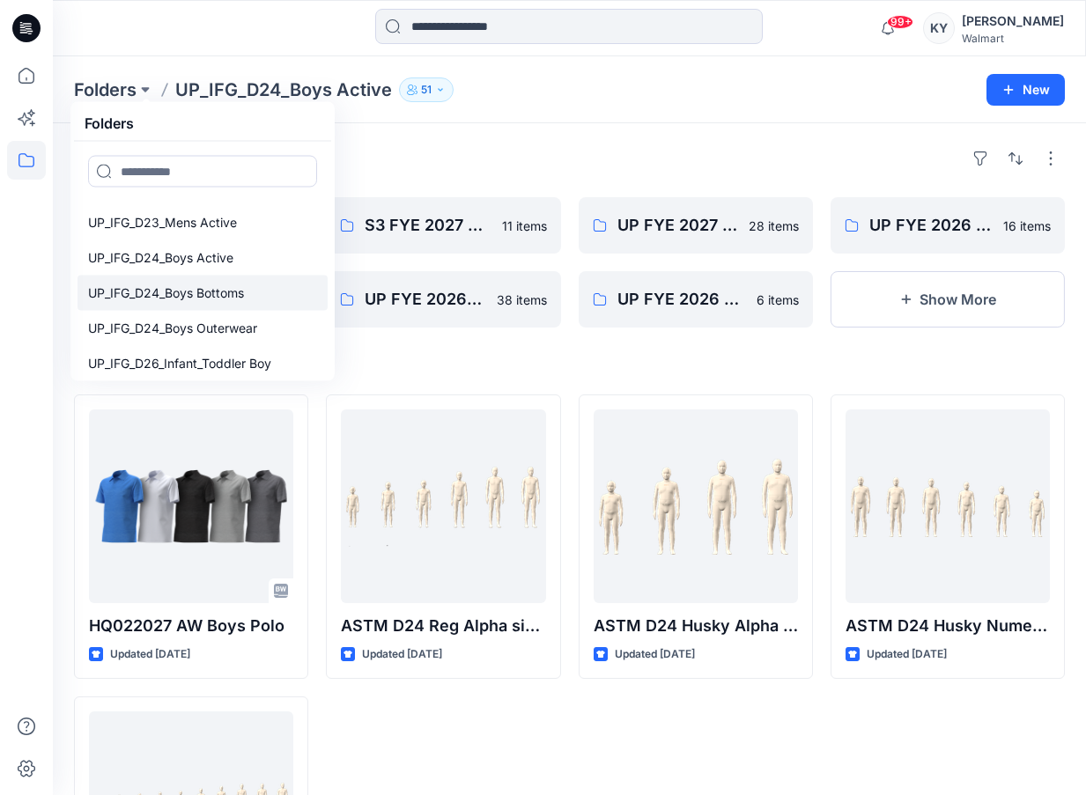
click at [195, 301] on p "UP_IFG_D24_Boys Bottoms" at bounding box center [166, 293] width 156 height 21
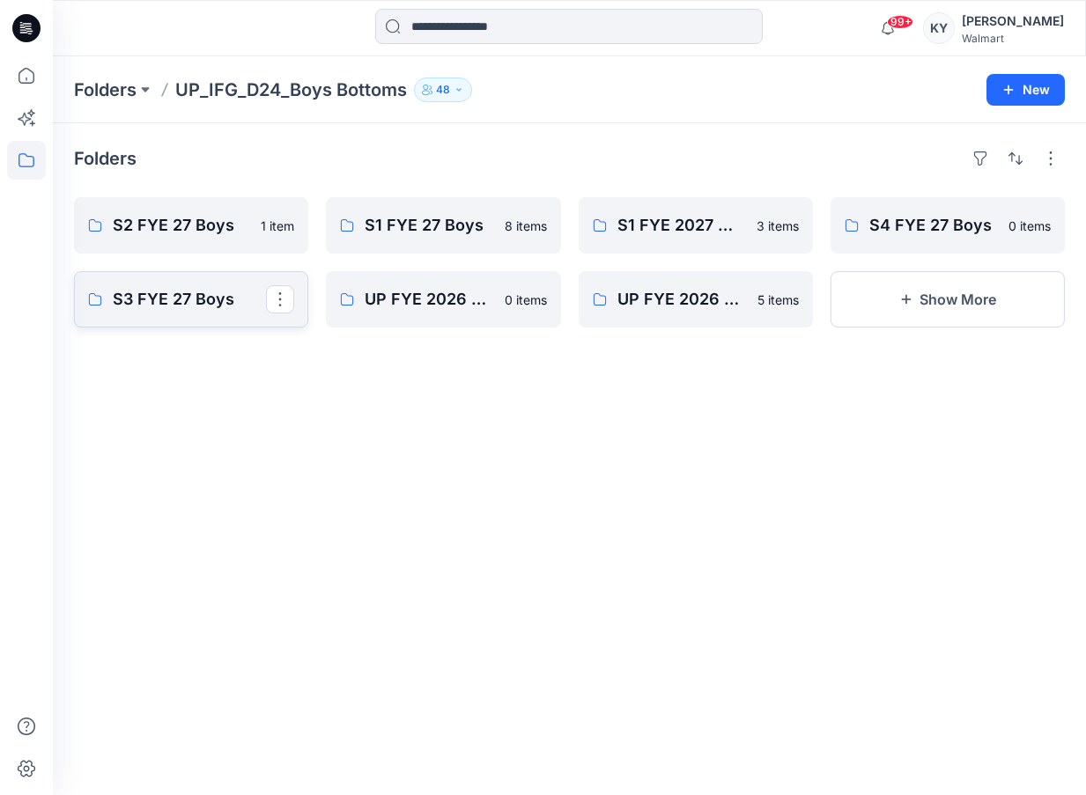
click at [204, 305] on p "S3 FYE 27 Boys" at bounding box center [189, 299] width 153 height 25
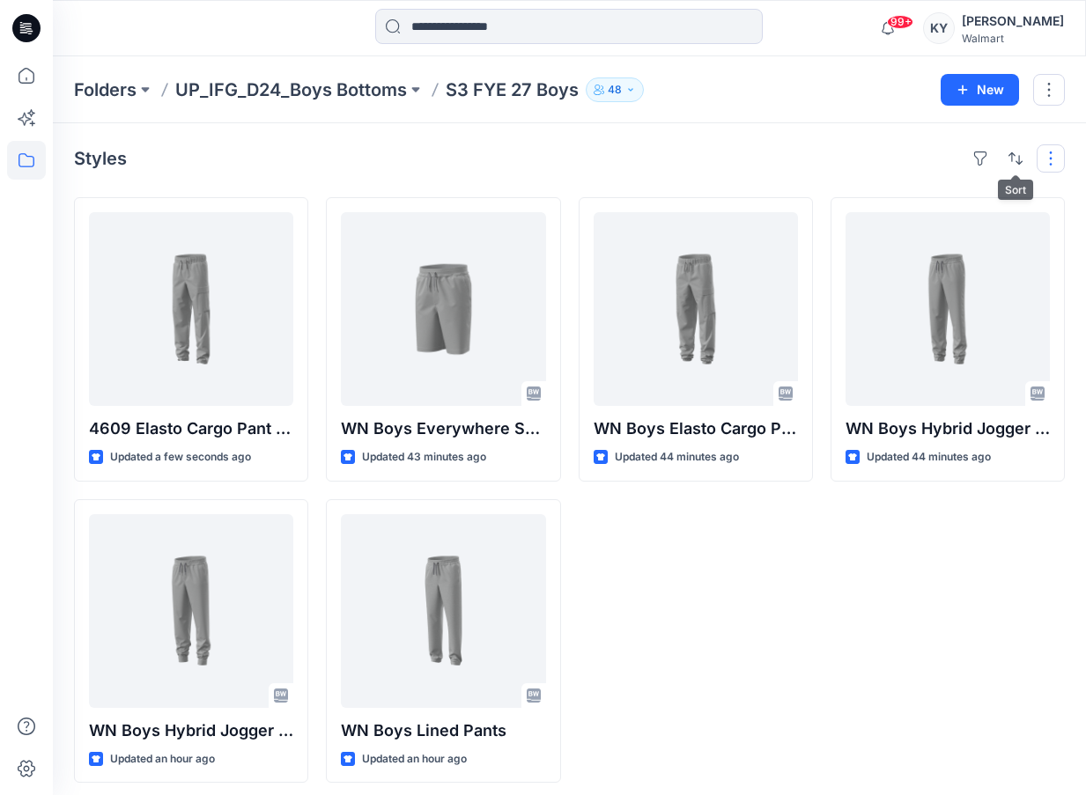
click at [1044, 161] on button "button" at bounding box center [1051, 158] width 28 height 28
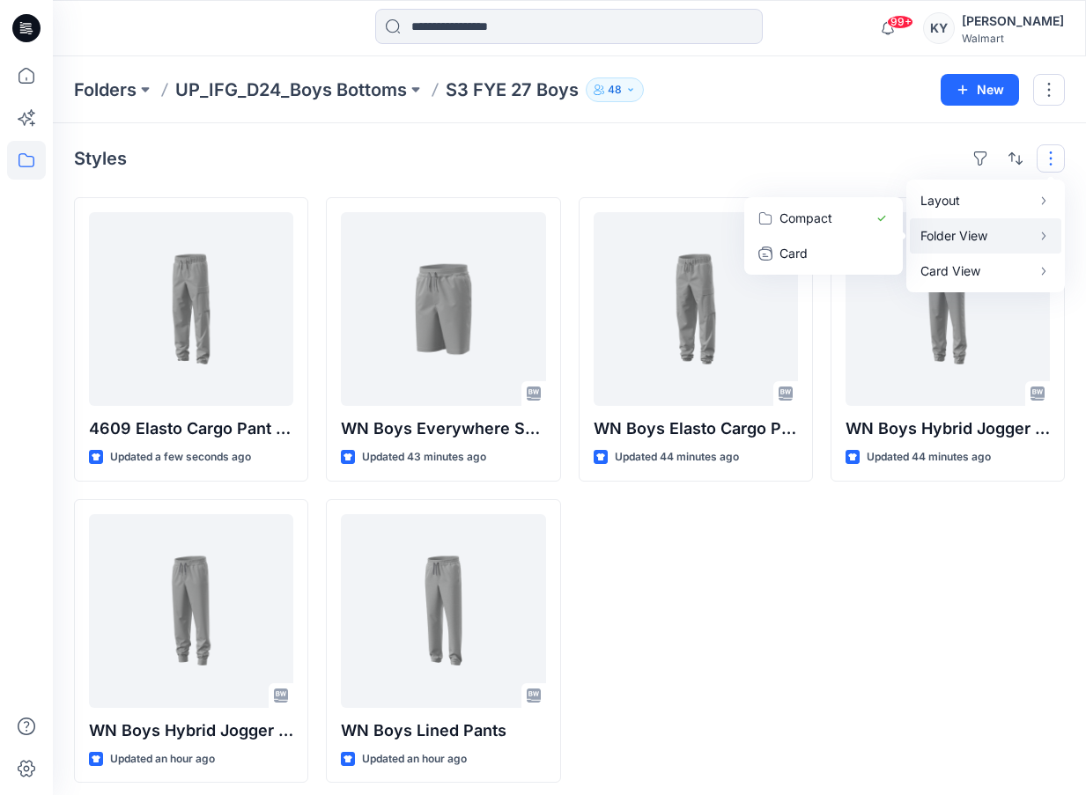
scroll to position [5, 0]
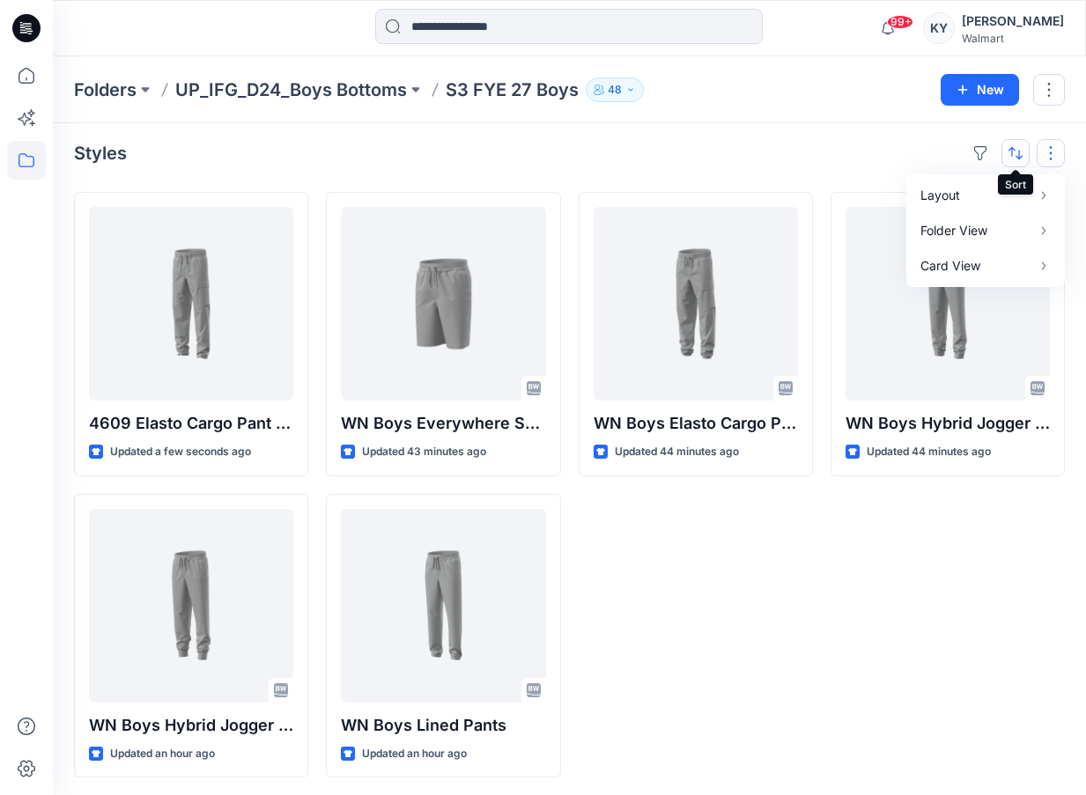
click at [1015, 153] on button "button" at bounding box center [1016, 153] width 28 height 28
click at [955, 235] on p "A to Z" at bounding box center [956, 237] width 111 height 18
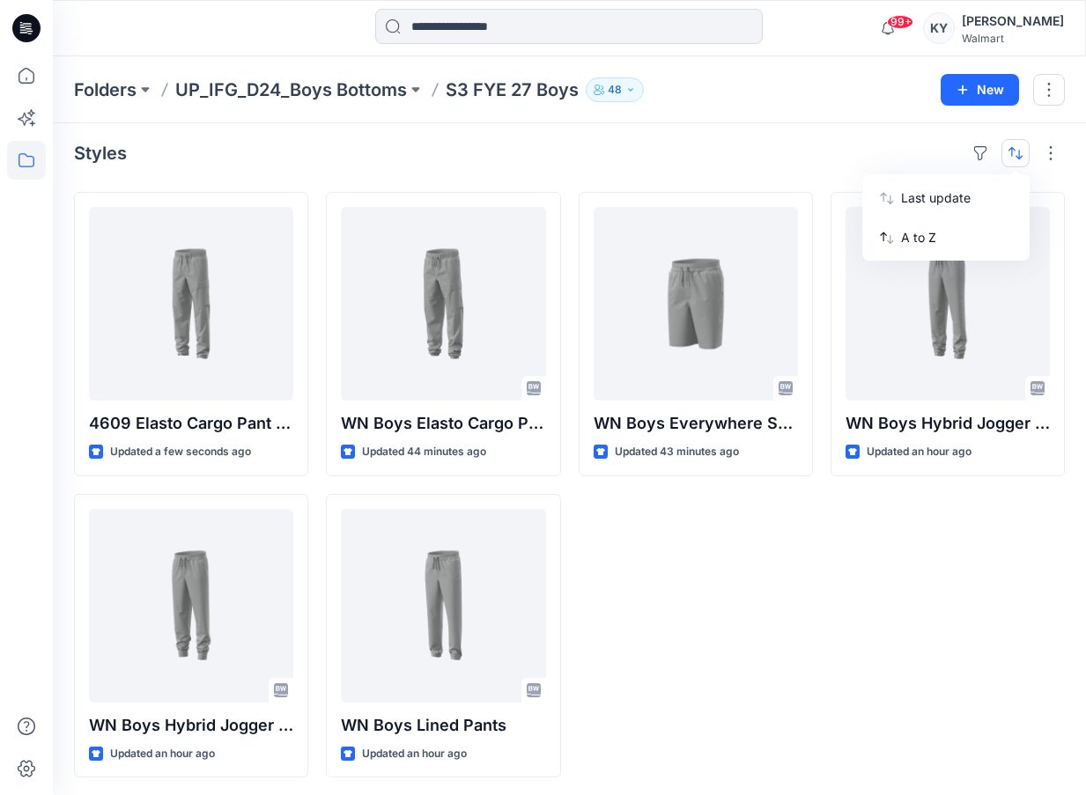
click at [653, 640] on div "WN Boys Everywhere Shorts Updated 43 minutes ago" at bounding box center [696, 485] width 234 height 586
click at [551, 166] on div "Styles" at bounding box center [569, 153] width 991 height 28
click at [399, 87] on p "UP_IFG_D24_Boys Bottoms" at bounding box center [291, 90] width 232 height 25
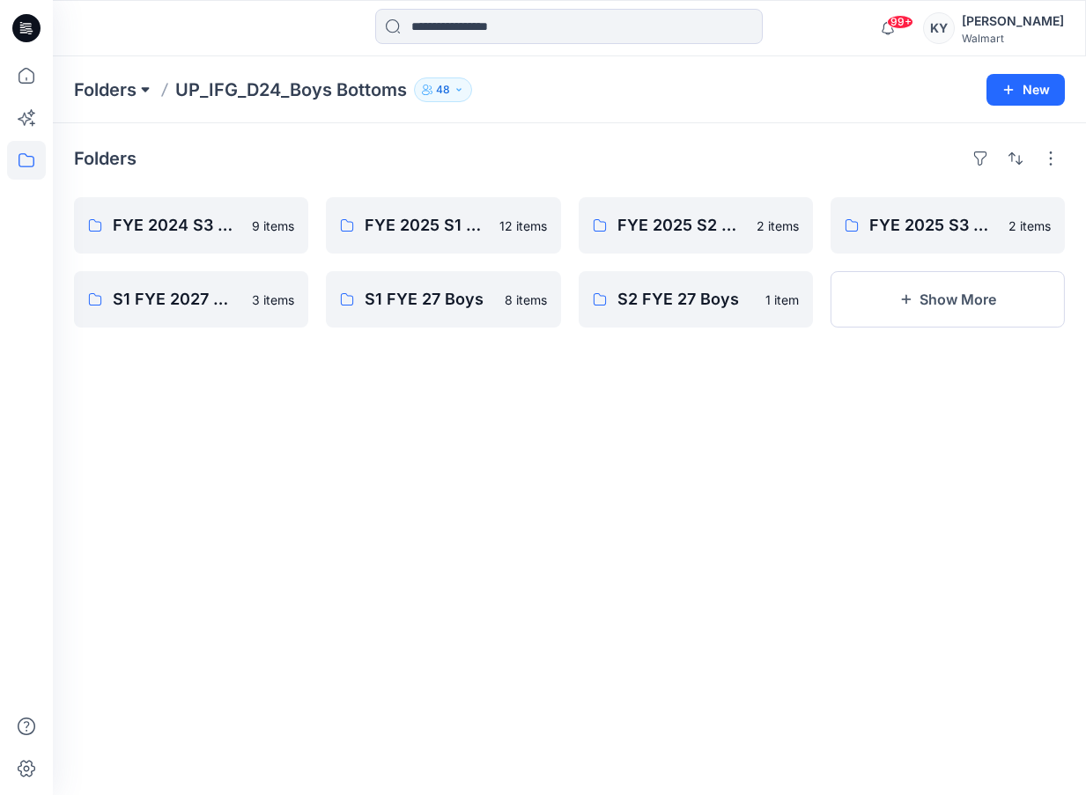
click at [137, 92] on div "Folders UP_IFG_D24_Boys Bottoms 48" at bounding box center [501, 90] width 854 height 25
click at [144, 90] on button at bounding box center [146, 90] width 18 height 25
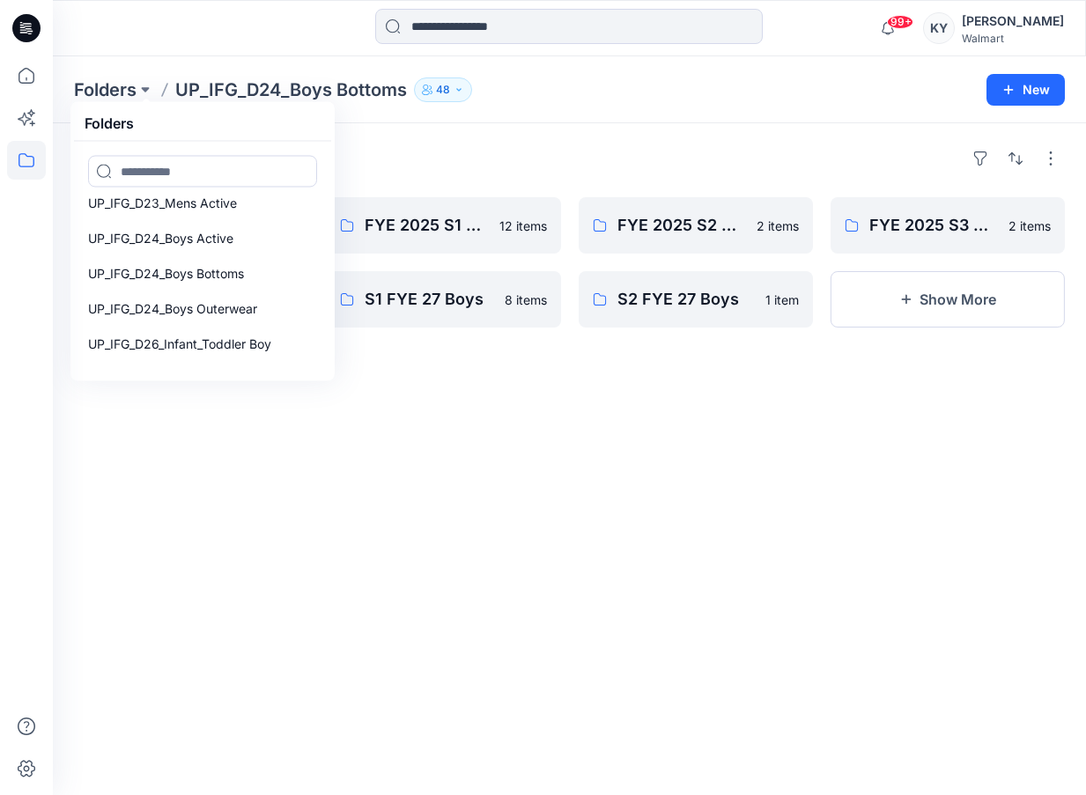
scroll to position [192, 0]
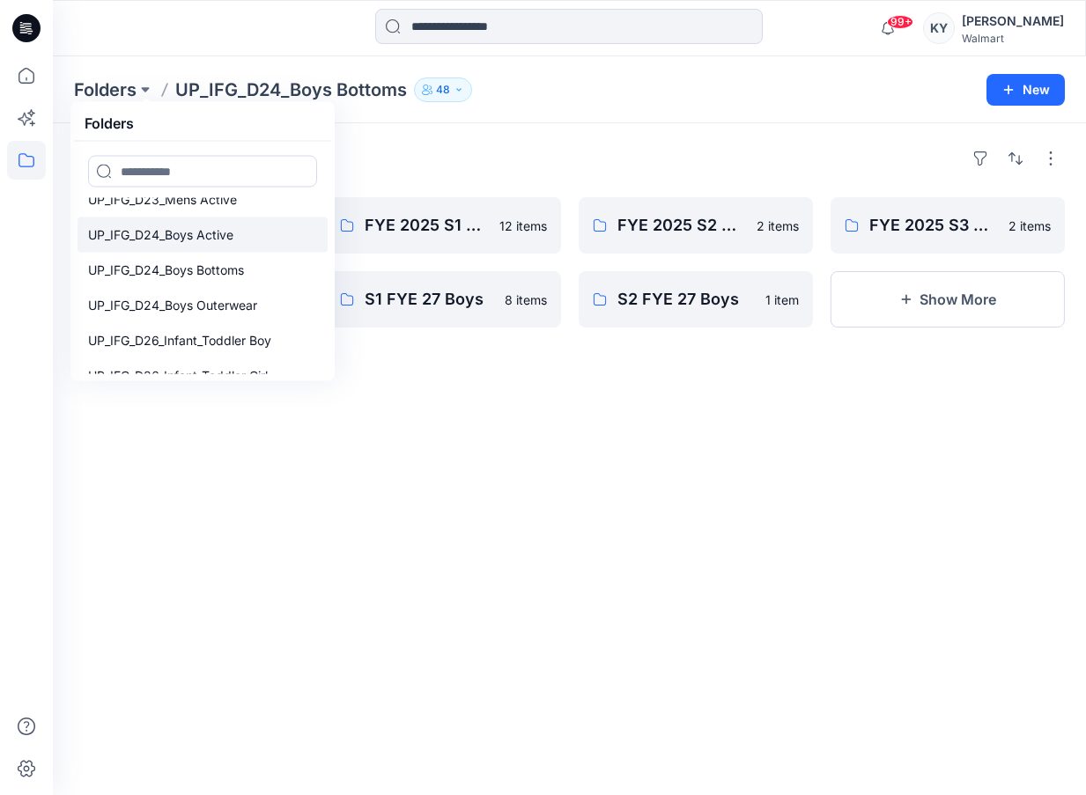
click at [205, 236] on p "UP_IFG_D24_Boys Active" at bounding box center [160, 235] width 145 height 21
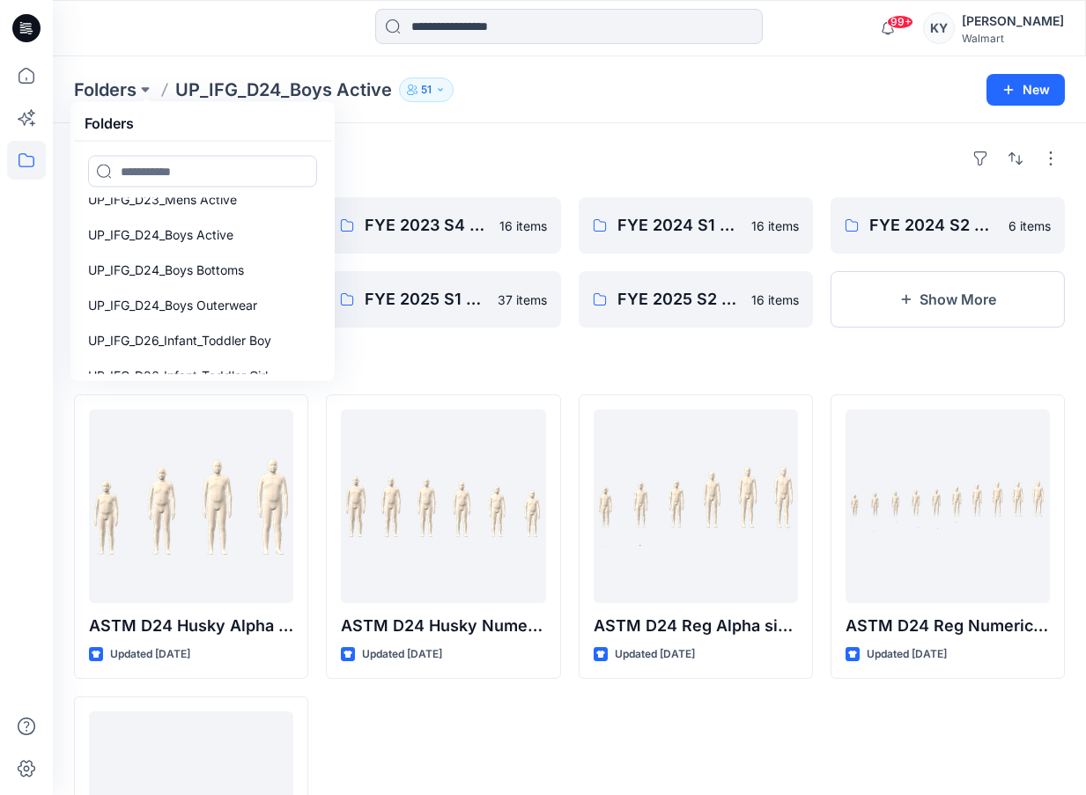
click at [484, 365] on h4 "Styles" at bounding box center [569, 366] width 991 height 21
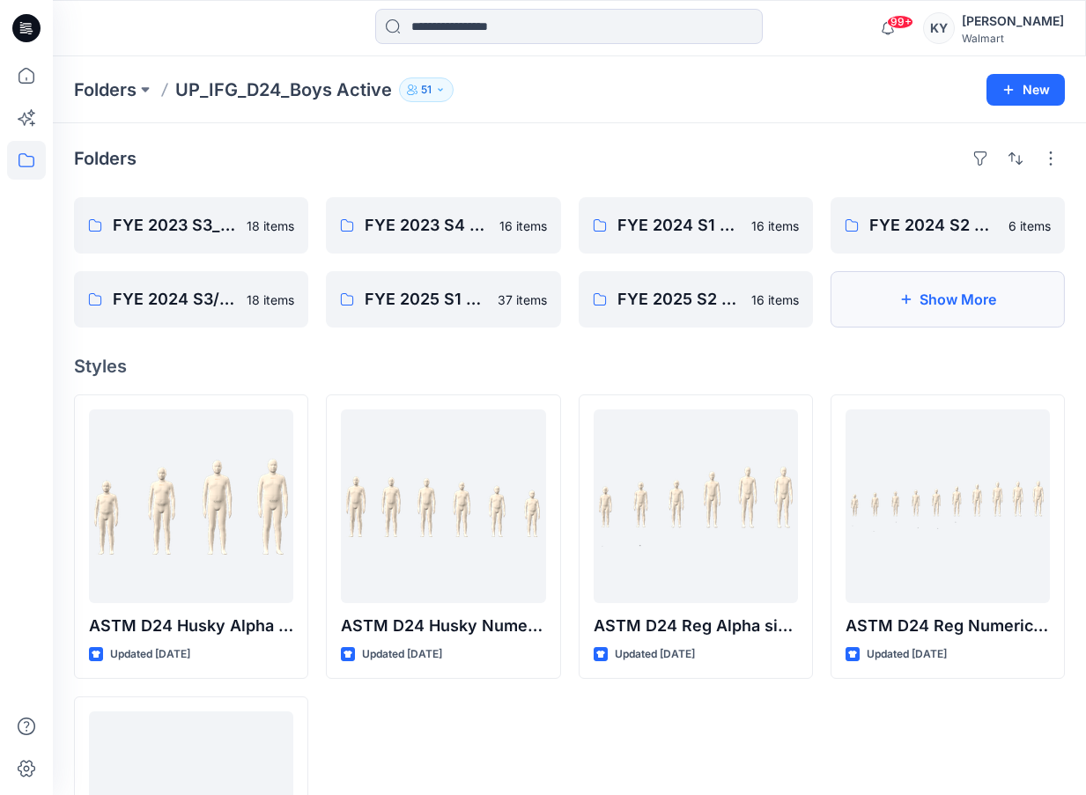
click at [961, 299] on button "Show More" at bounding box center [948, 299] width 234 height 56
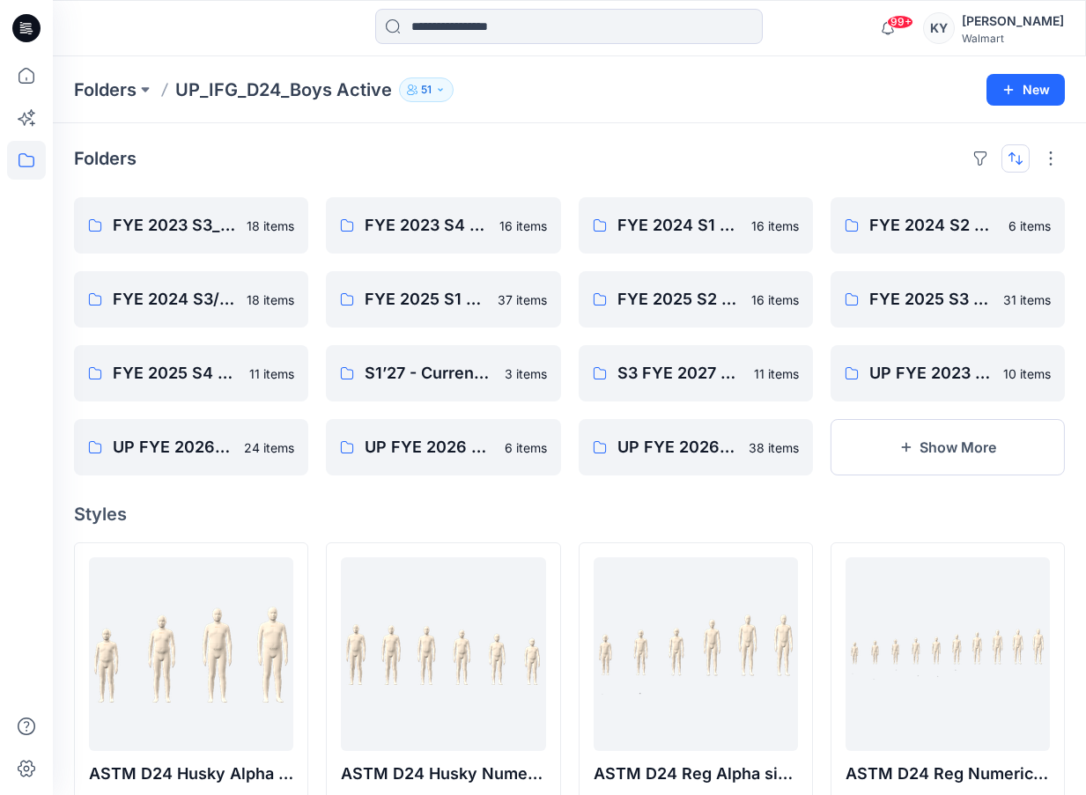
click at [1020, 158] on button "button" at bounding box center [1016, 158] width 28 height 28
click at [935, 200] on p "Last update" at bounding box center [956, 203] width 111 height 18
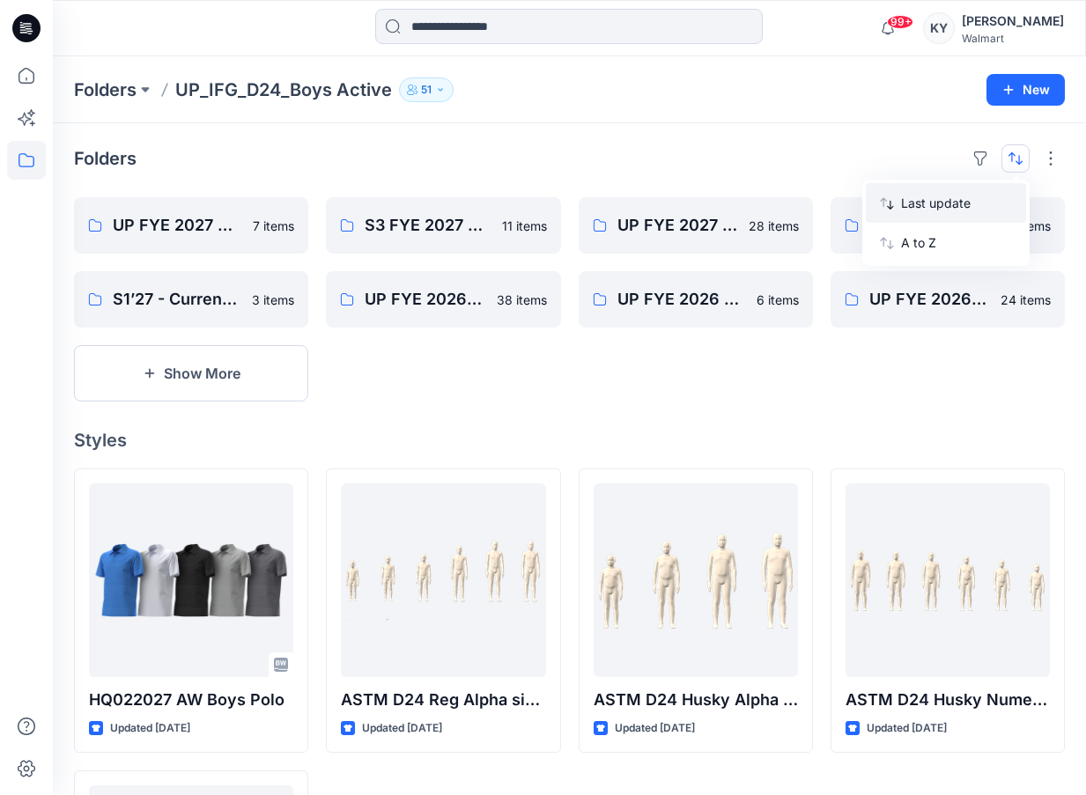
click at [951, 203] on p "Last update" at bounding box center [956, 203] width 111 height 18
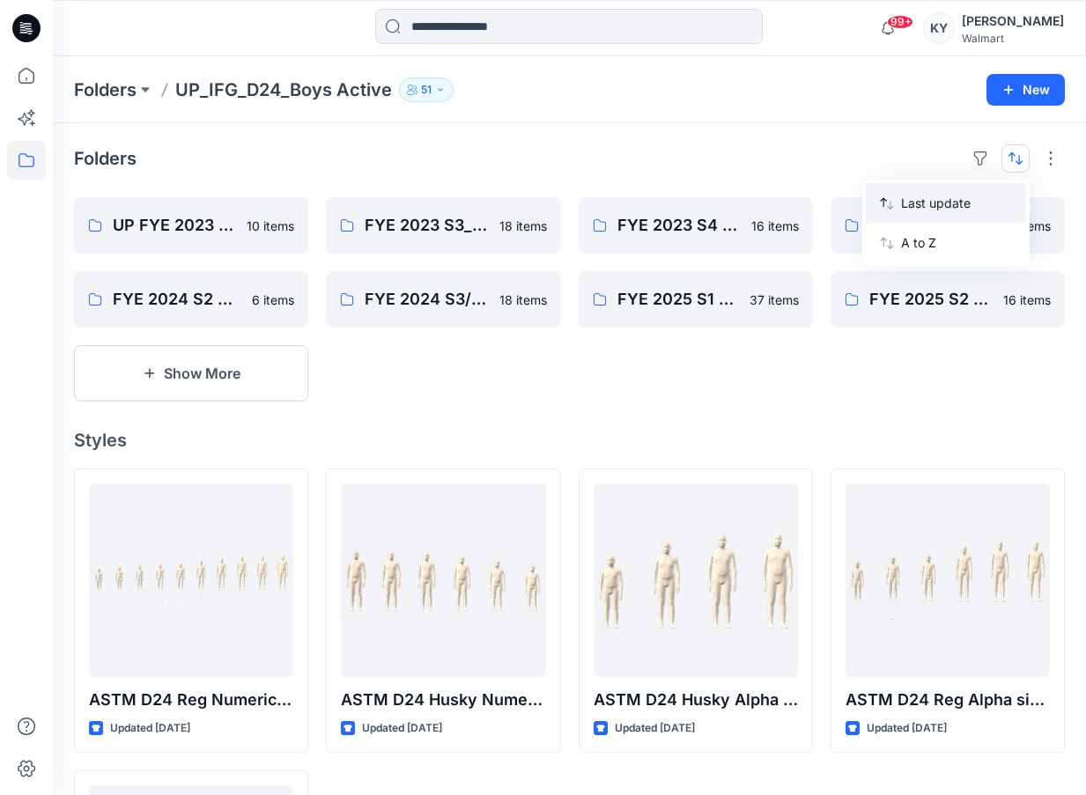
click at [919, 205] on p "Last update" at bounding box center [956, 203] width 111 height 18
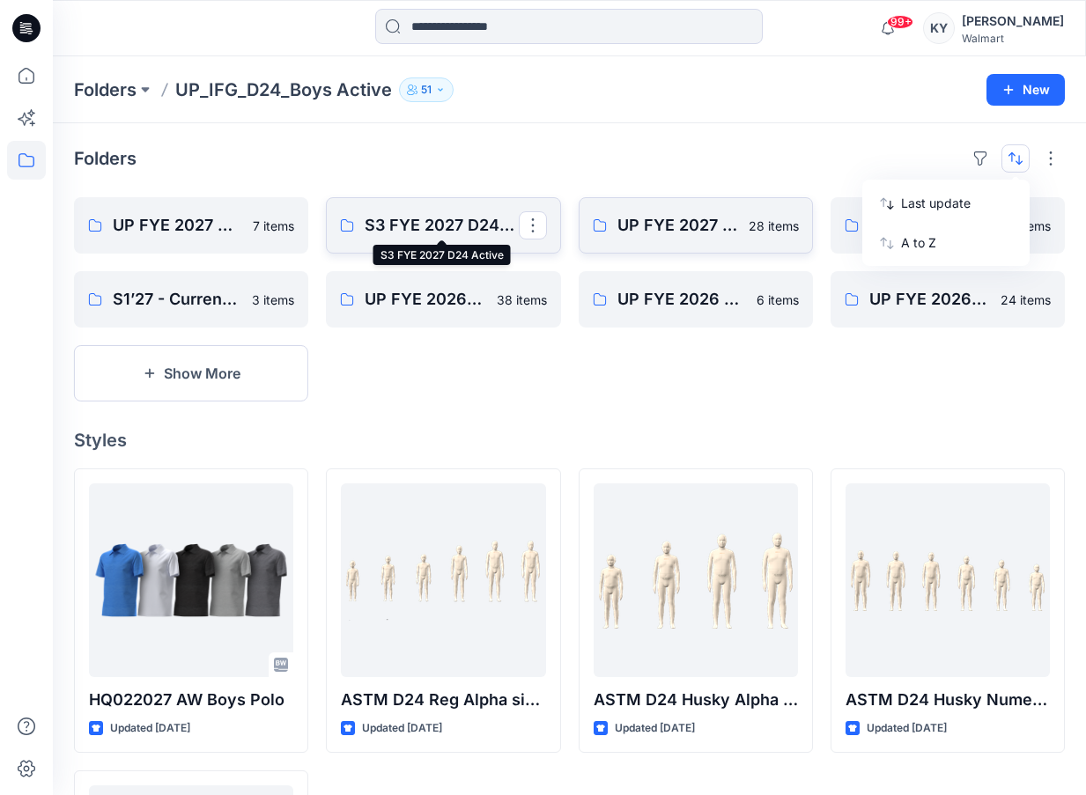
click at [441, 227] on p "S3 FYE 2027 D24 Active" at bounding box center [441, 225] width 153 height 25
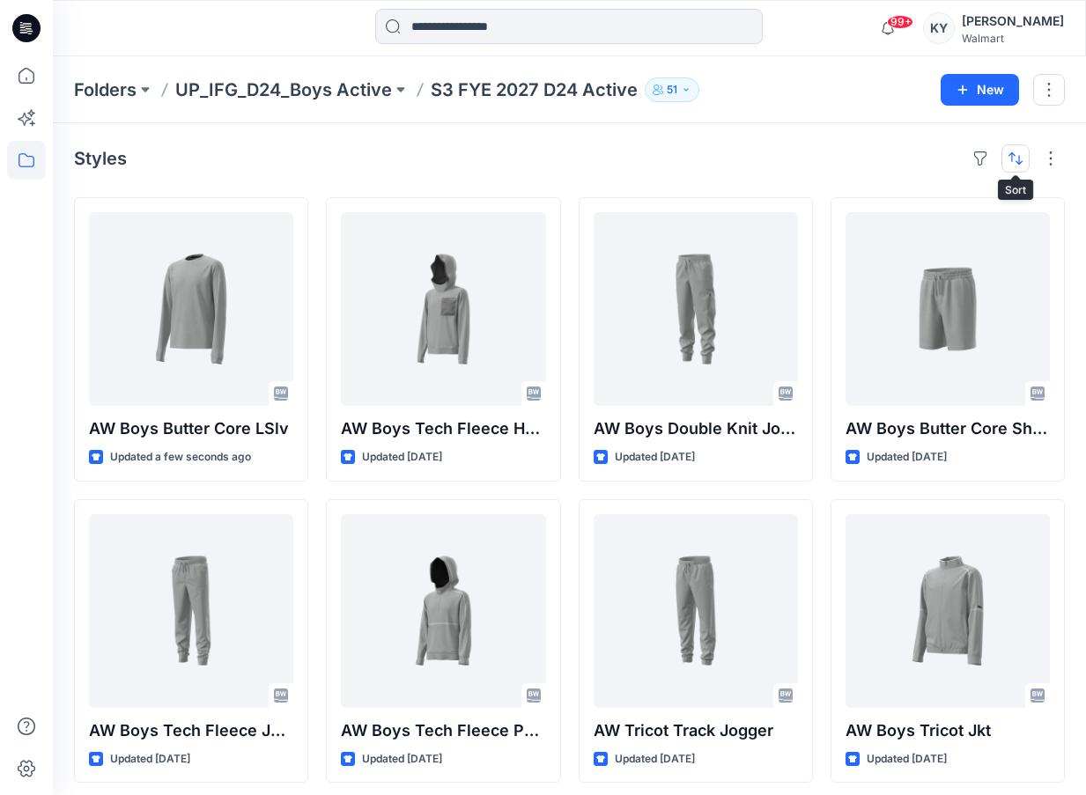
click at [1024, 163] on button "button" at bounding box center [1016, 158] width 28 height 28
click at [932, 242] on p "A to Z" at bounding box center [956, 242] width 111 height 18
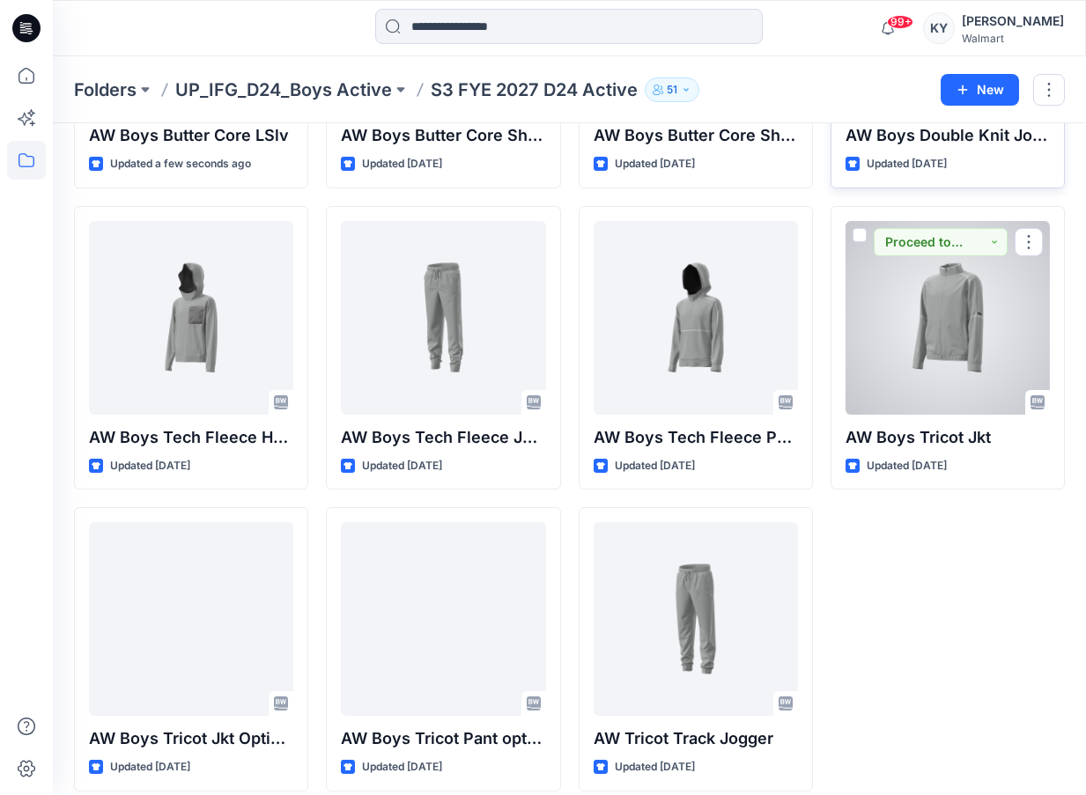
scroll to position [310, 0]
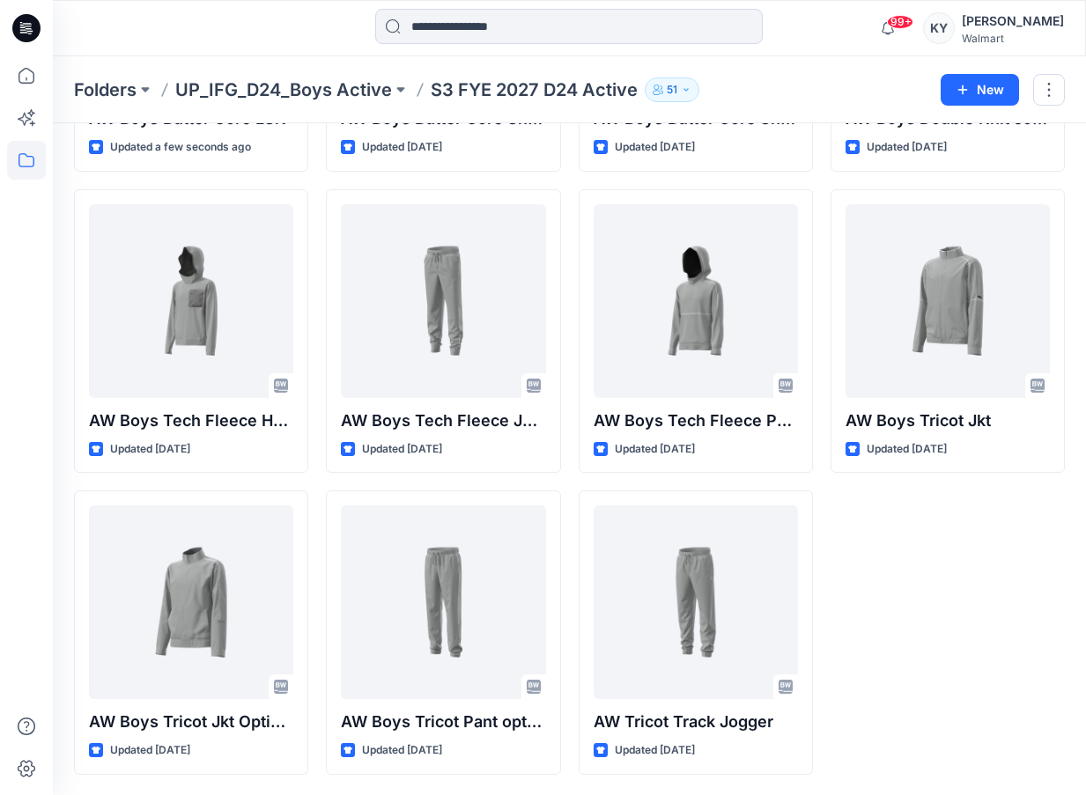
click at [982, 549] on div "AW Boys Double Knit Joggers Updated [DATE] AW Boys Tricot Jkt Updated [DATE]" at bounding box center [948, 331] width 234 height 888
click at [977, 559] on div "AW Boys Double Knit Joggers Updated [DATE] AW Boys Tricot Jkt Updated [DATE]" at bounding box center [948, 331] width 234 height 888
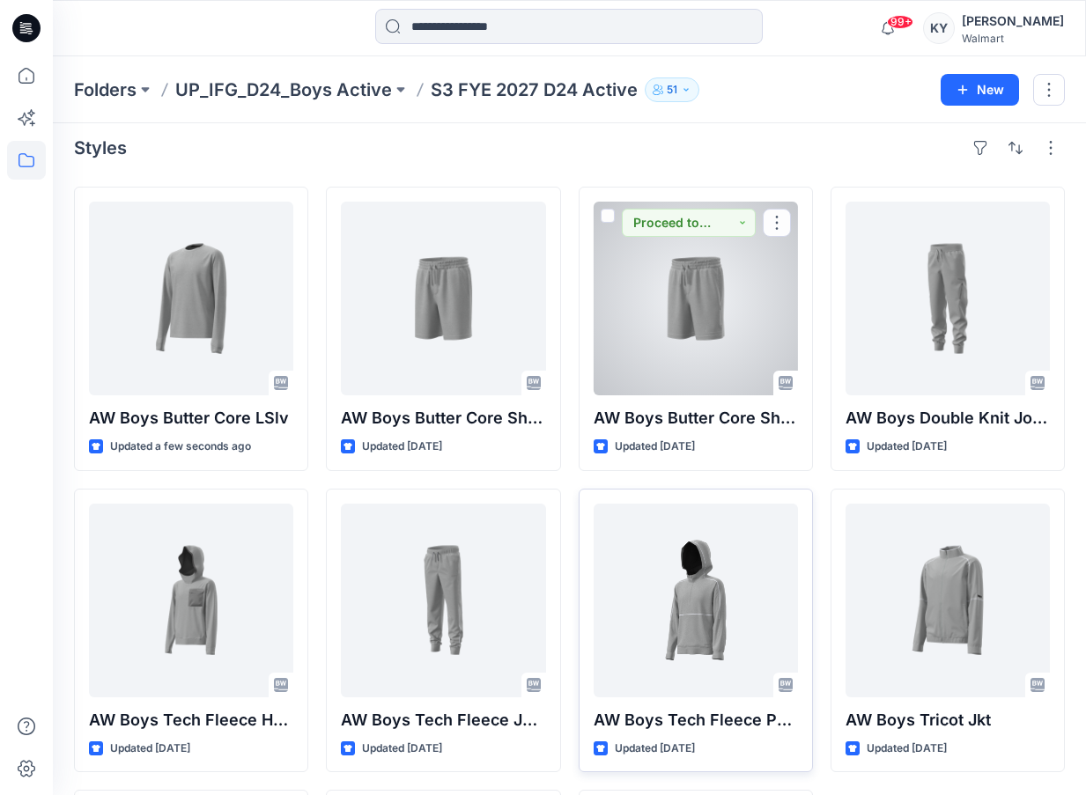
scroll to position [5, 0]
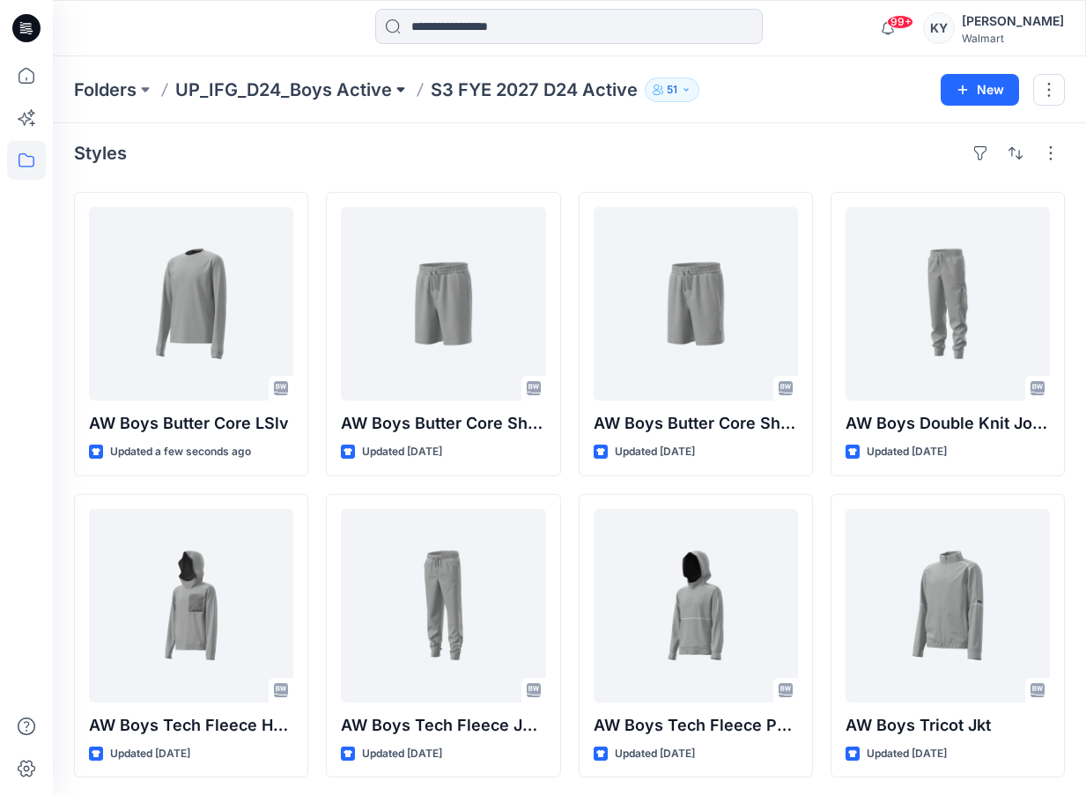
click at [392, 87] on button at bounding box center [401, 90] width 18 height 25
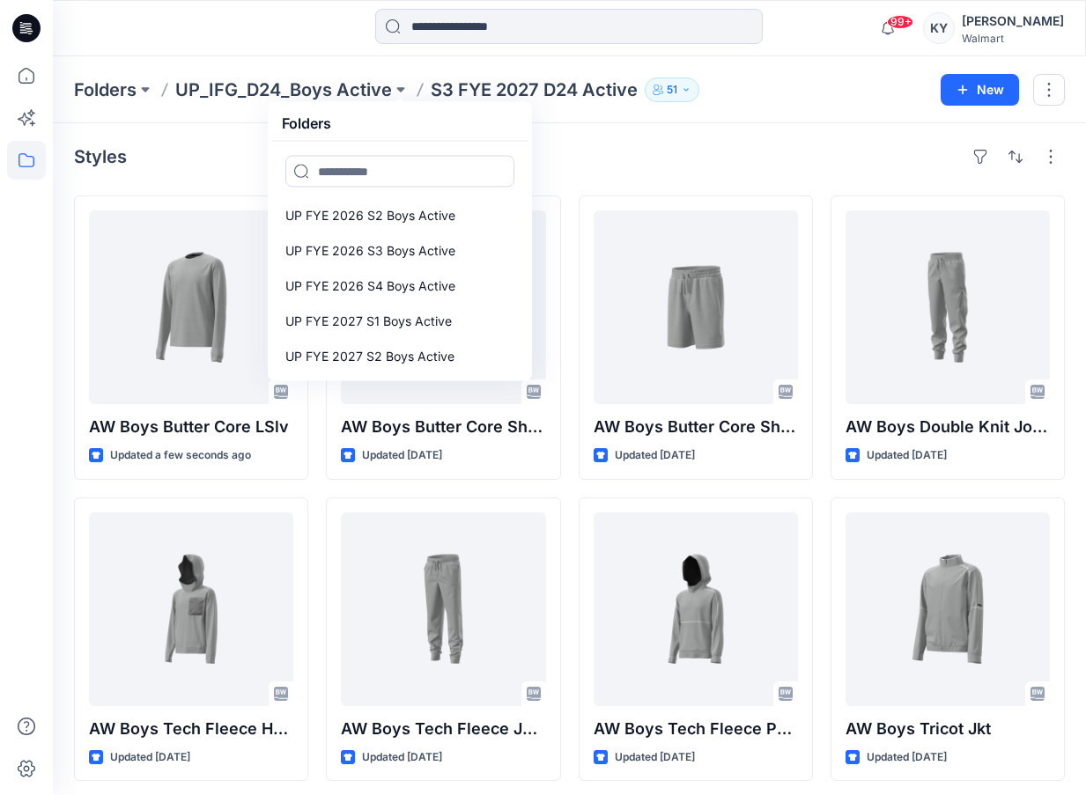
scroll to position [0, 0]
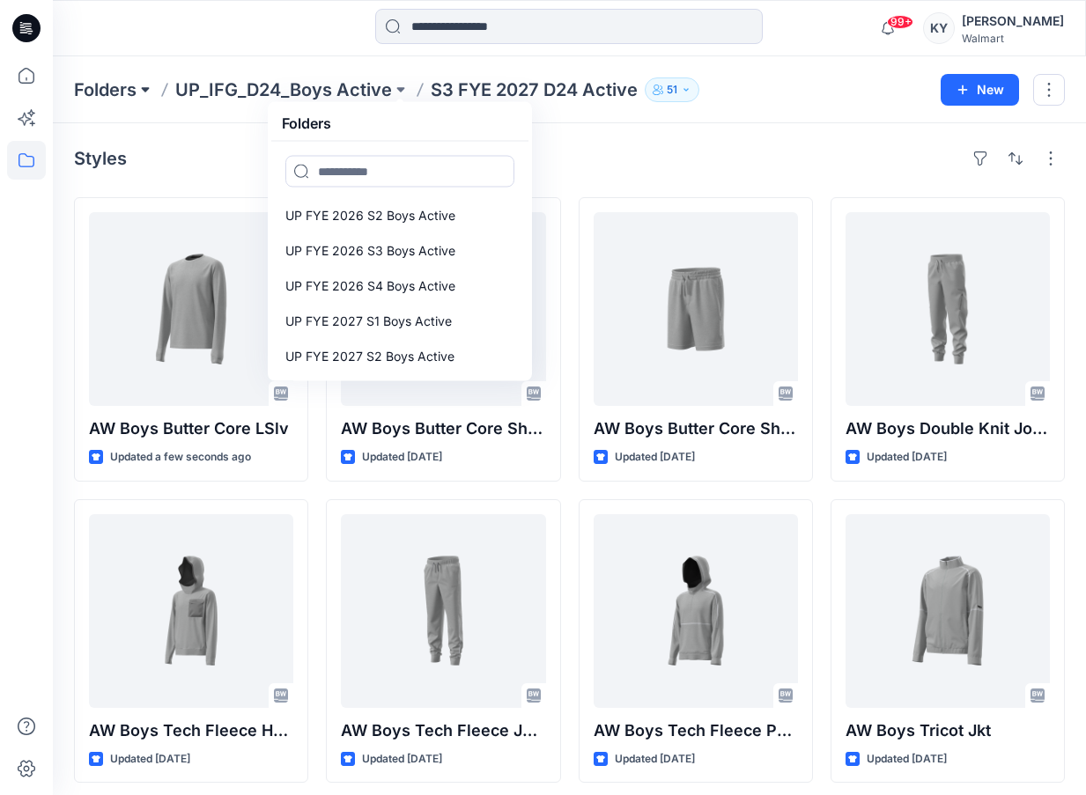
click at [139, 88] on button at bounding box center [146, 90] width 18 height 25
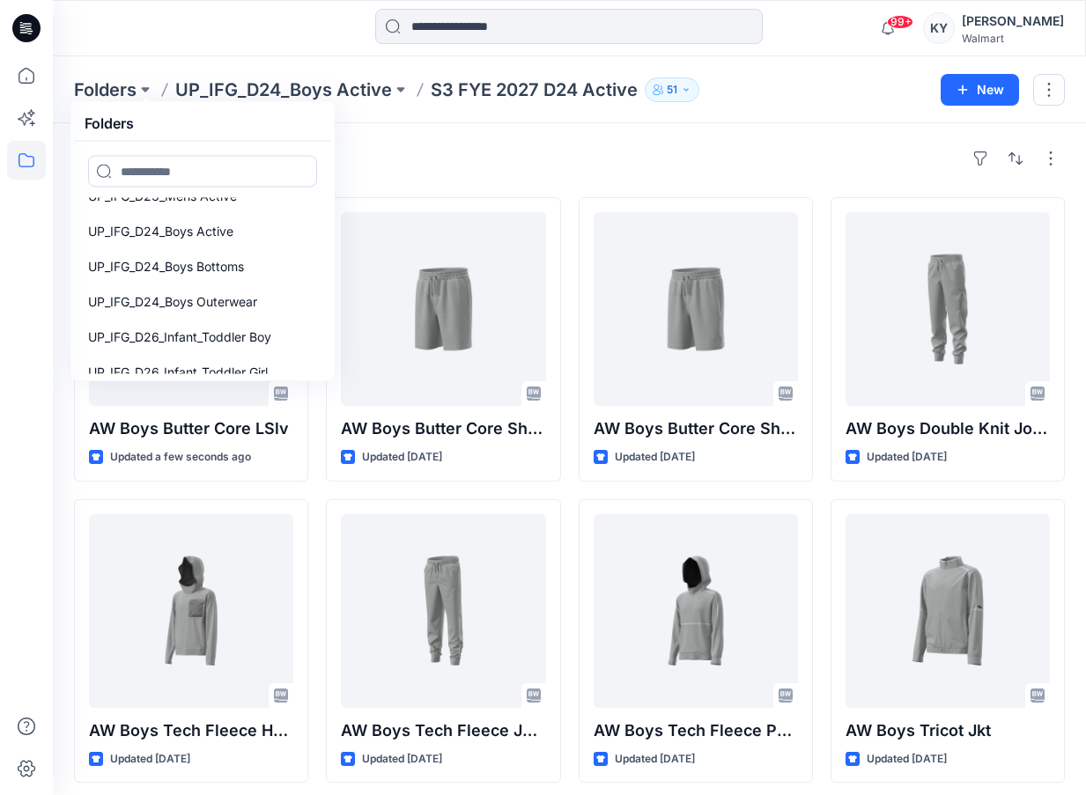
scroll to position [200, 0]
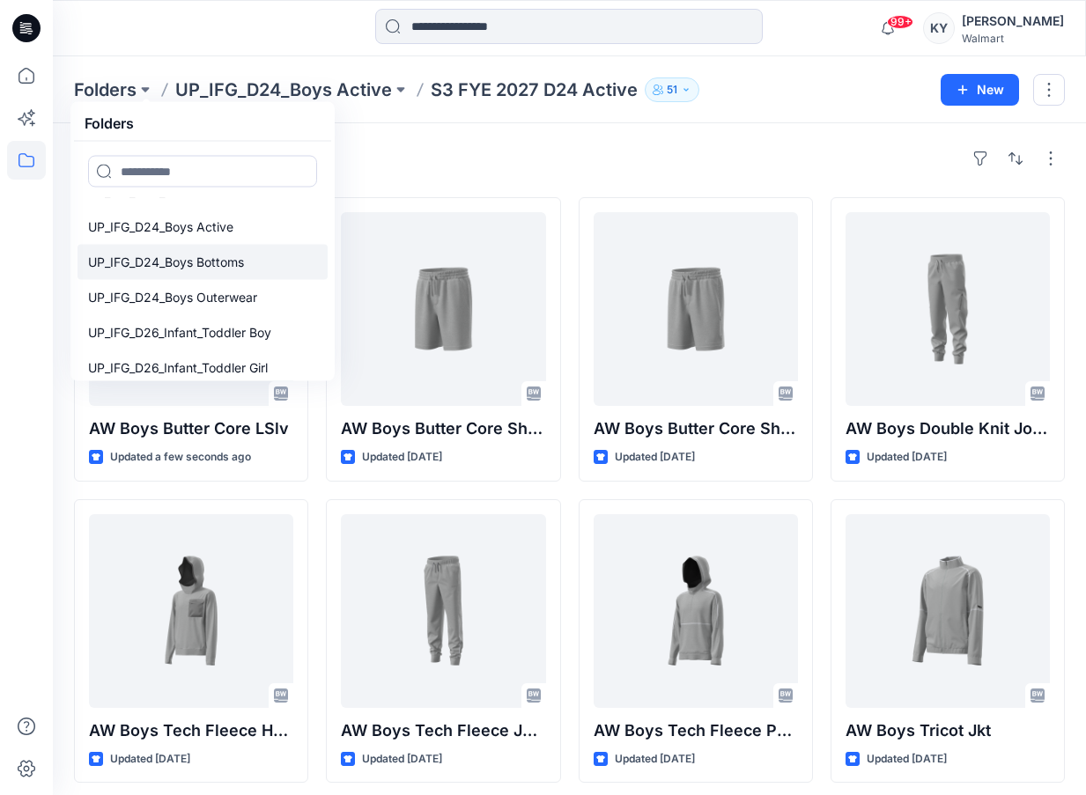
click at [226, 269] on p "UP_IFG_D24_Boys Bottoms" at bounding box center [166, 262] width 156 height 21
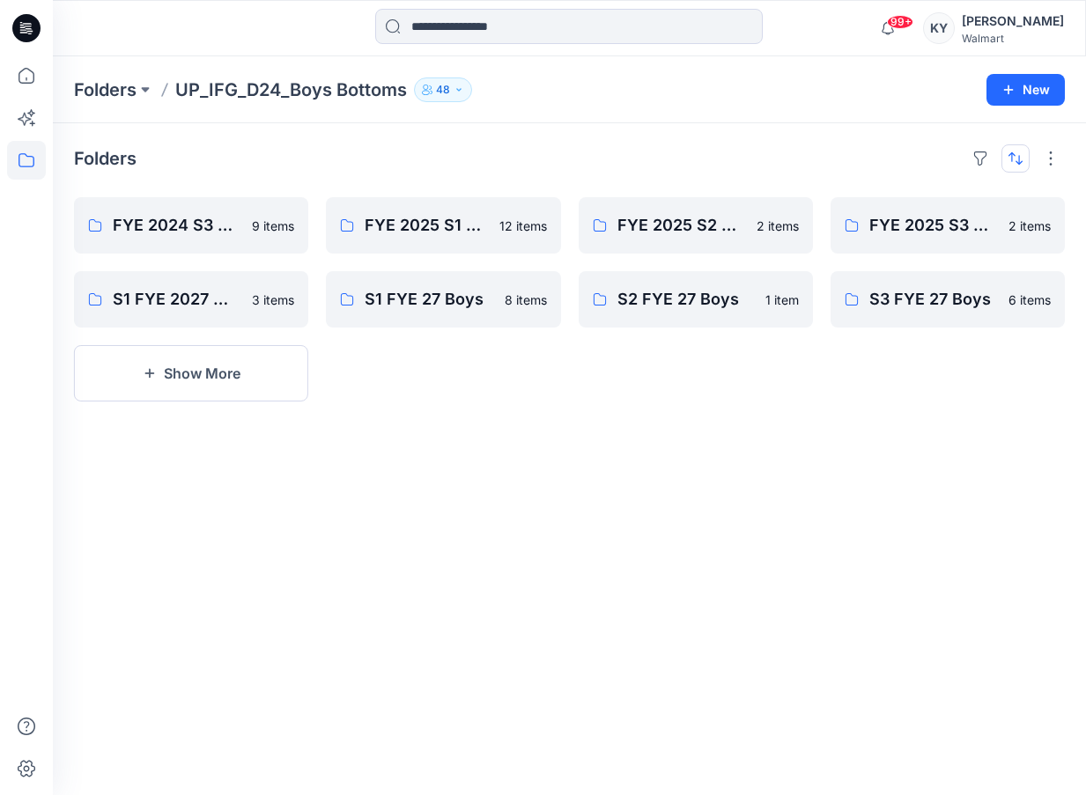
click at [1018, 161] on button "button" at bounding box center [1016, 158] width 28 height 28
click at [936, 243] on p "A to Z" at bounding box center [956, 242] width 111 height 18
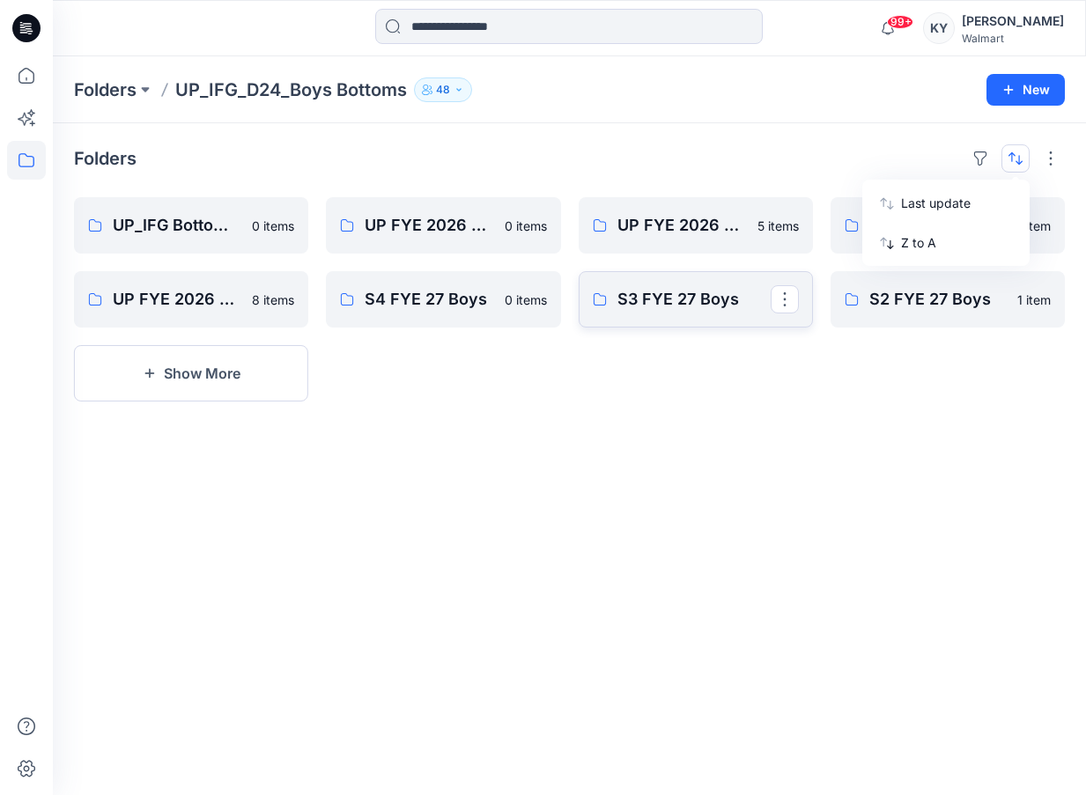
click at [713, 308] on p "S3 FYE 27 Boys" at bounding box center [693, 299] width 153 height 25
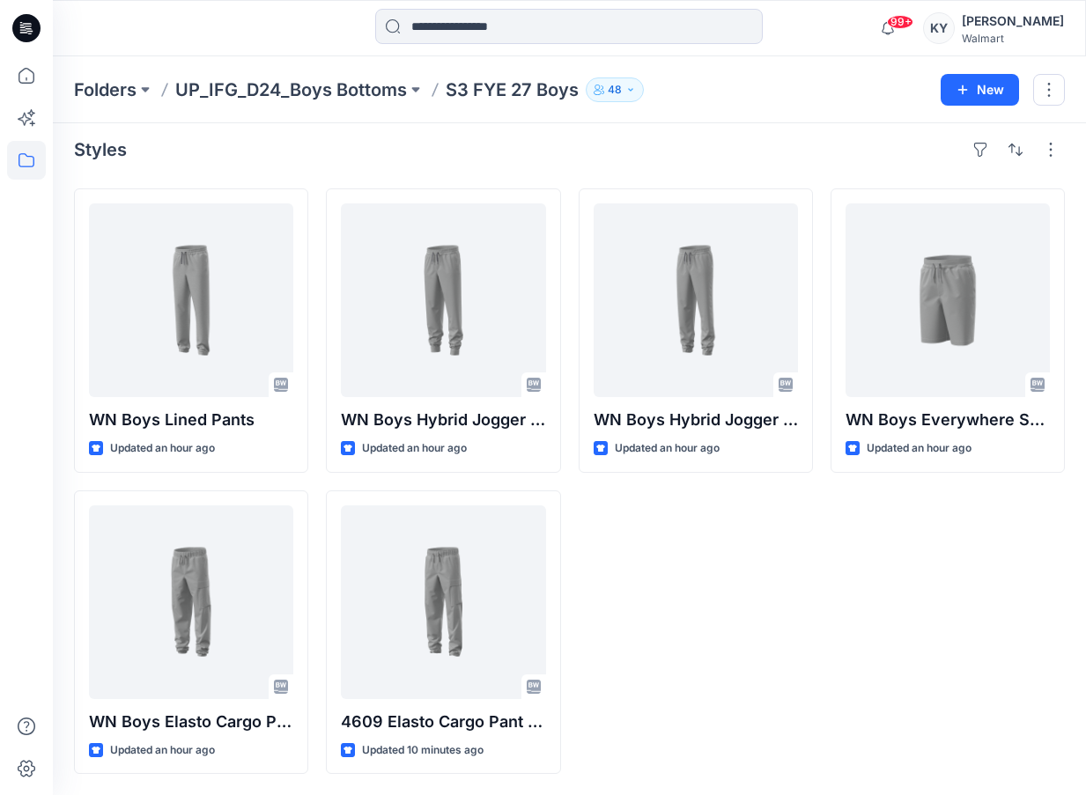
scroll to position [3, 0]
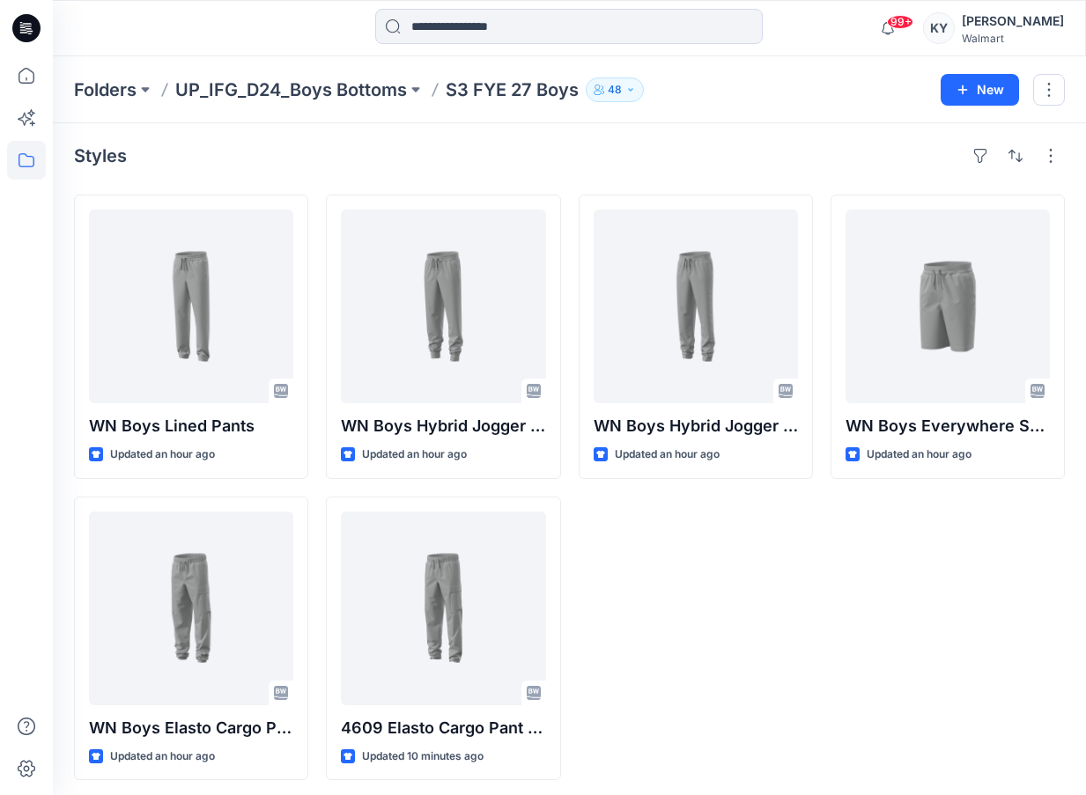
click at [837, 48] on div "99+ Notifications Your style WN Boys Hybrid Jogger (Elastic Cuffs Option) is re…" at bounding box center [569, 28] width 1033 height 56
click at [684, 701] on div "WN Boys Hybrid Jogger (Elastic Cuffs Option) Updated an hour ago" at bounding box center [696, 488] width 234 height 586
